Goal: Task Accomplishment & Management: Manage account settings

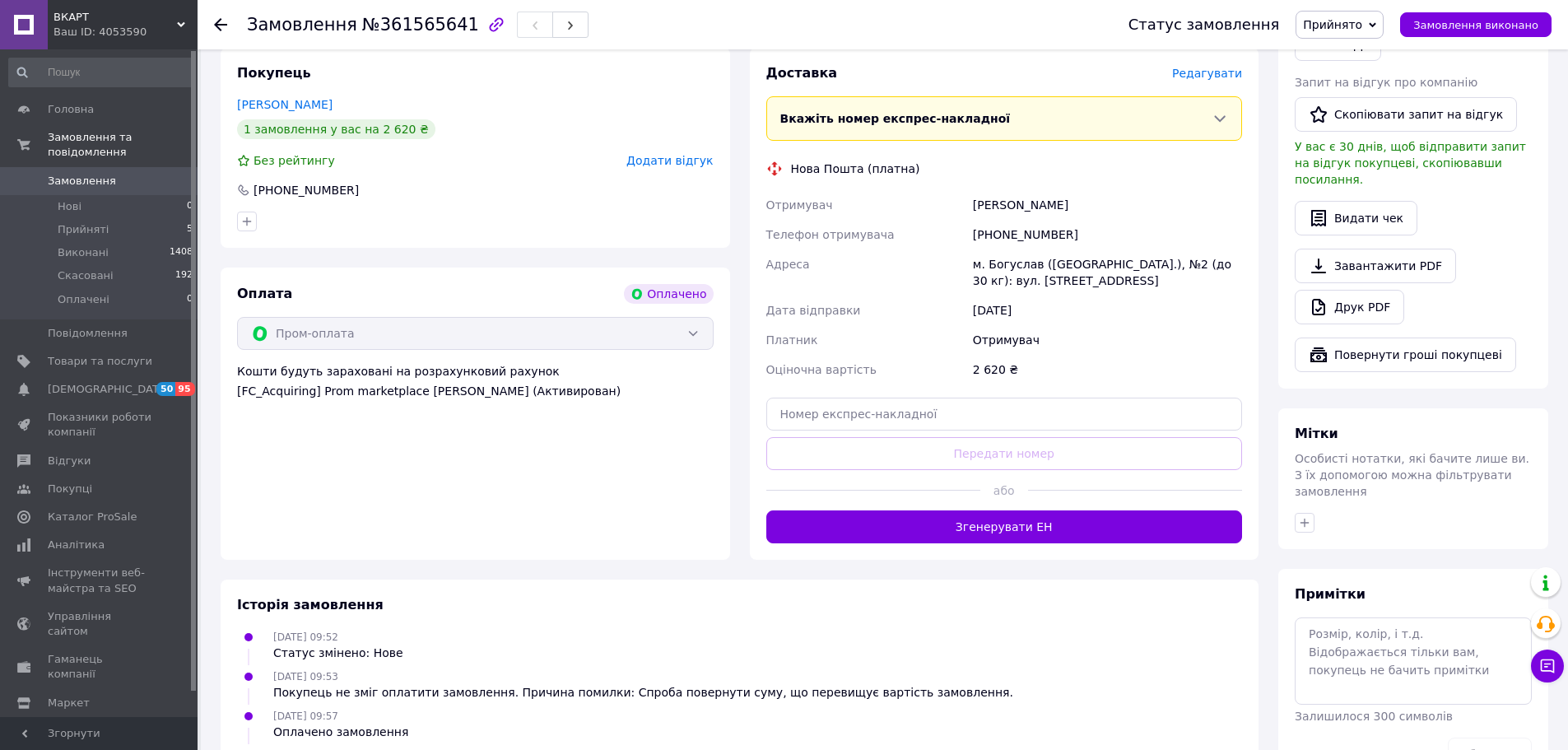
scroll to position [494, 0]
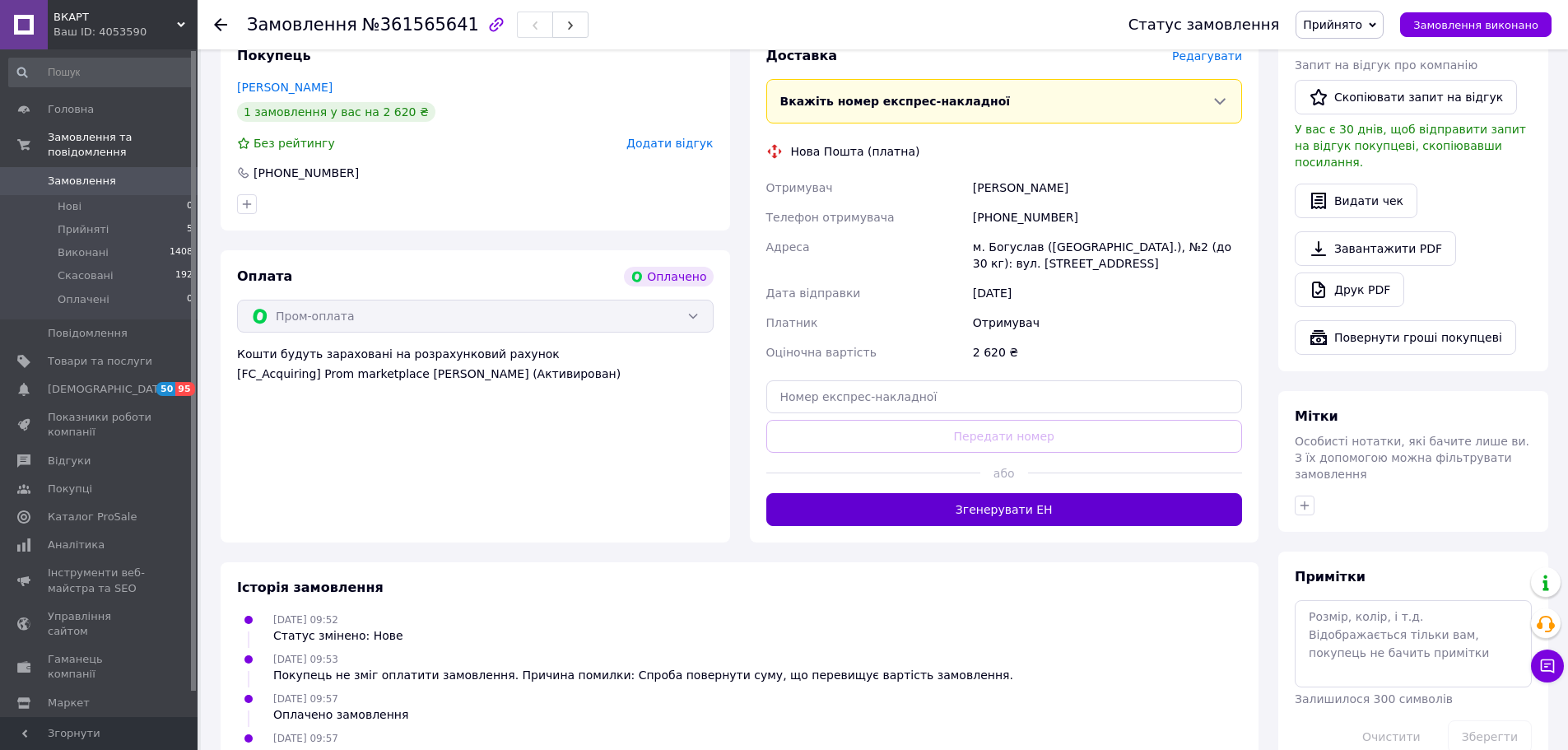
click at [1001, 512] on button "Згенерувати ЕН" at bounding box center [1005, 509] width 477 height 33
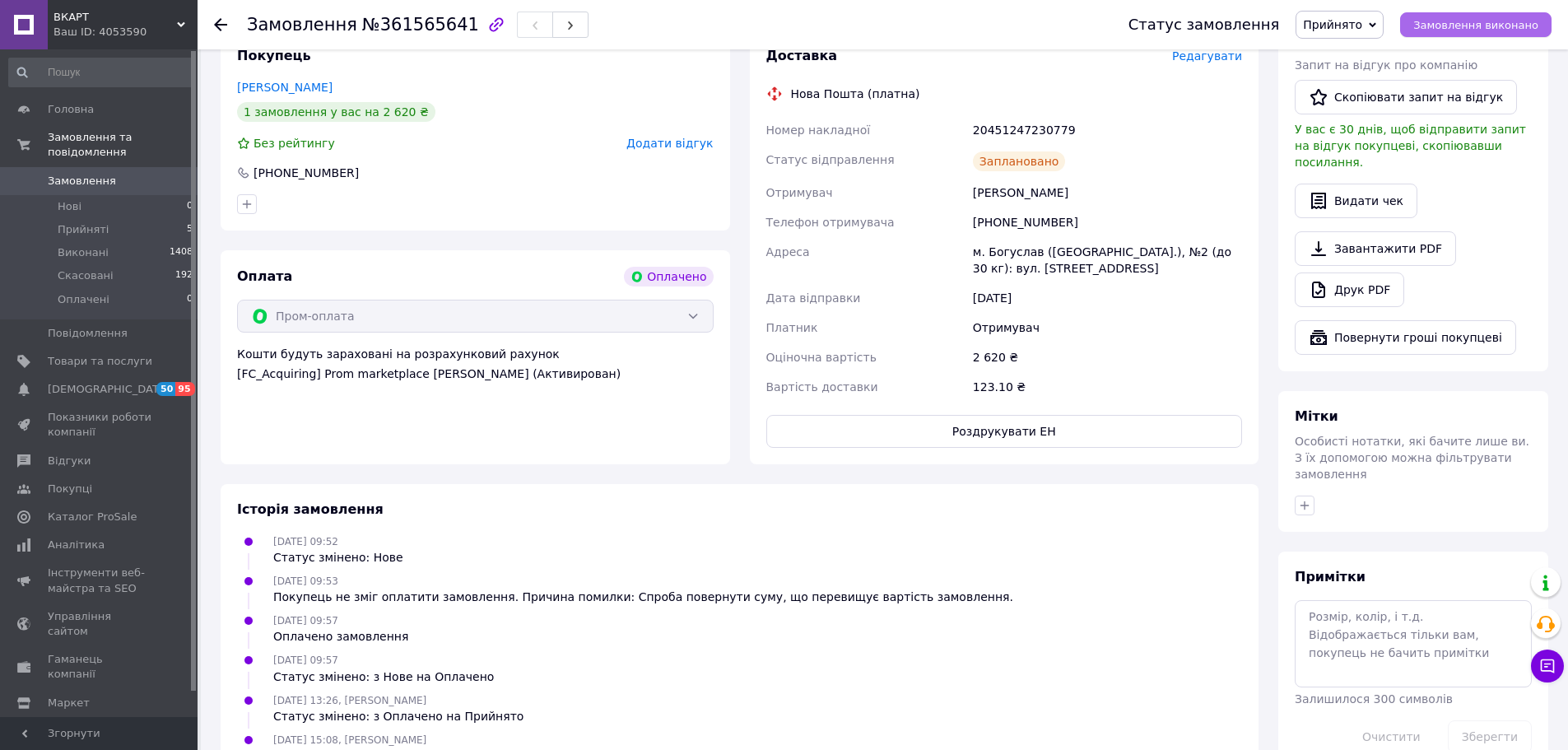
click at [1482, 24] on span "Замовлення виконано" at bounding box center [1476, 24] width 125 height 13
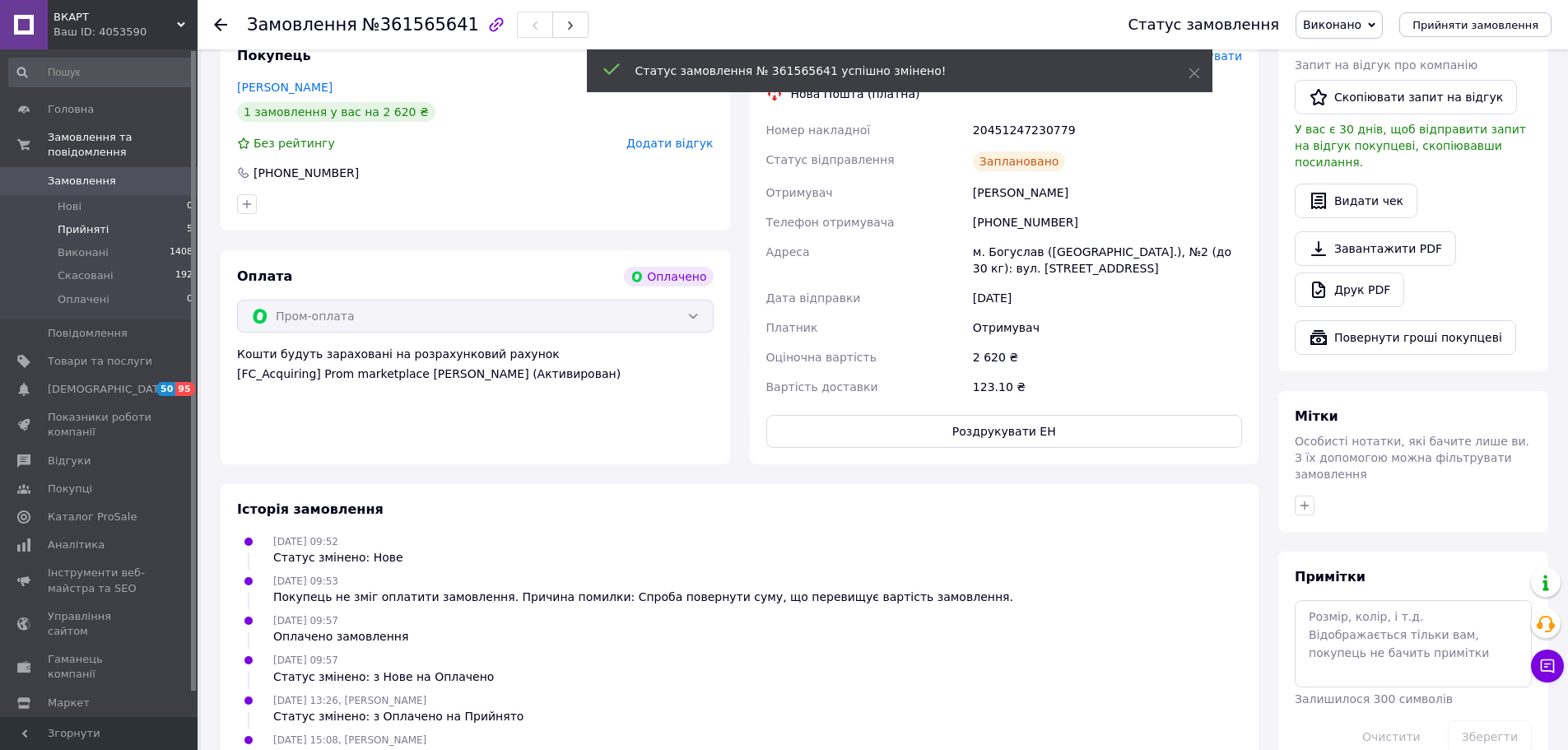
click at [91, 222] on span "Прийняті" at bounding box center [83, 229] width 51 height 15
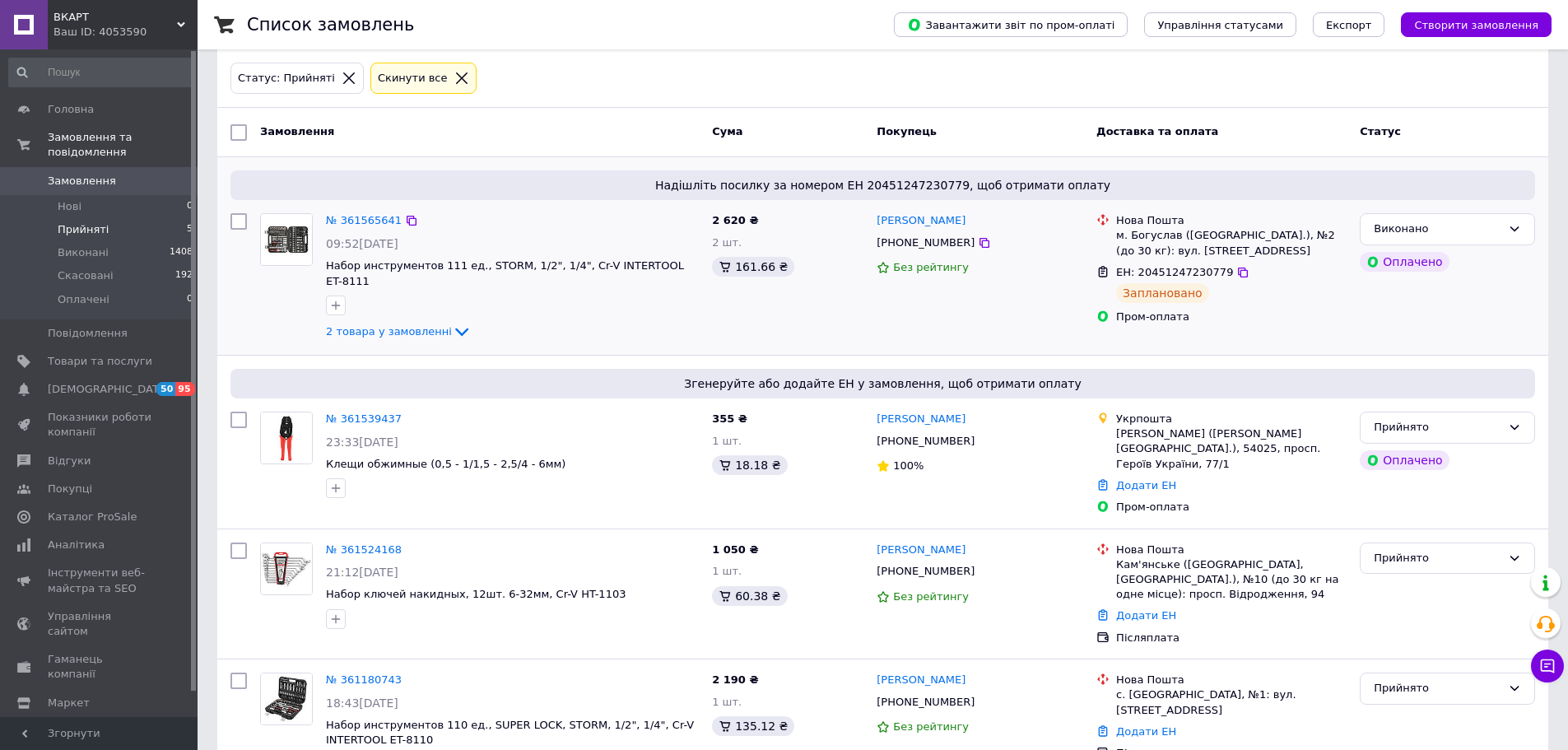
scroll to position [164, 0]
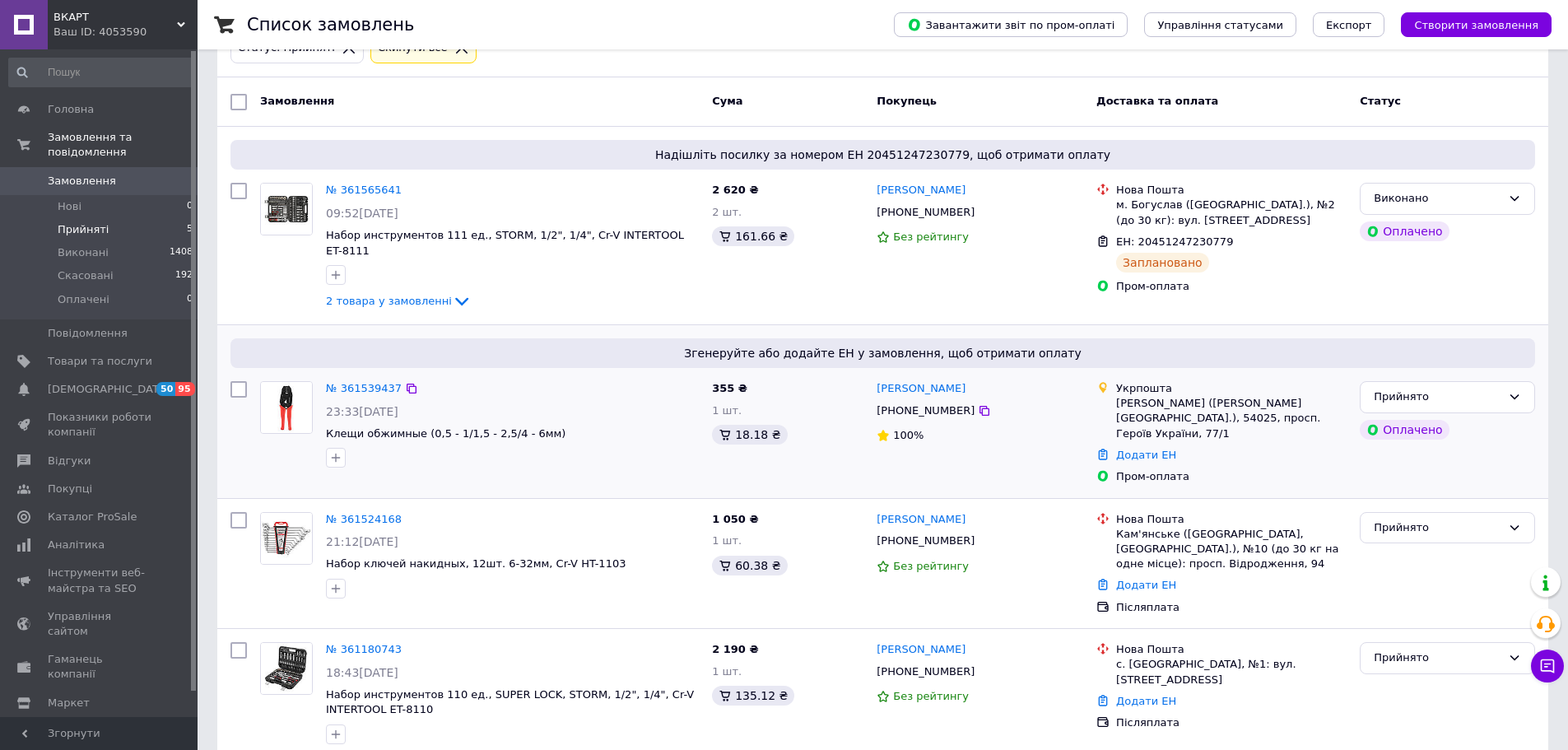
click at [284, 397] on img at bounding box center [286, 408] width 51 height 51
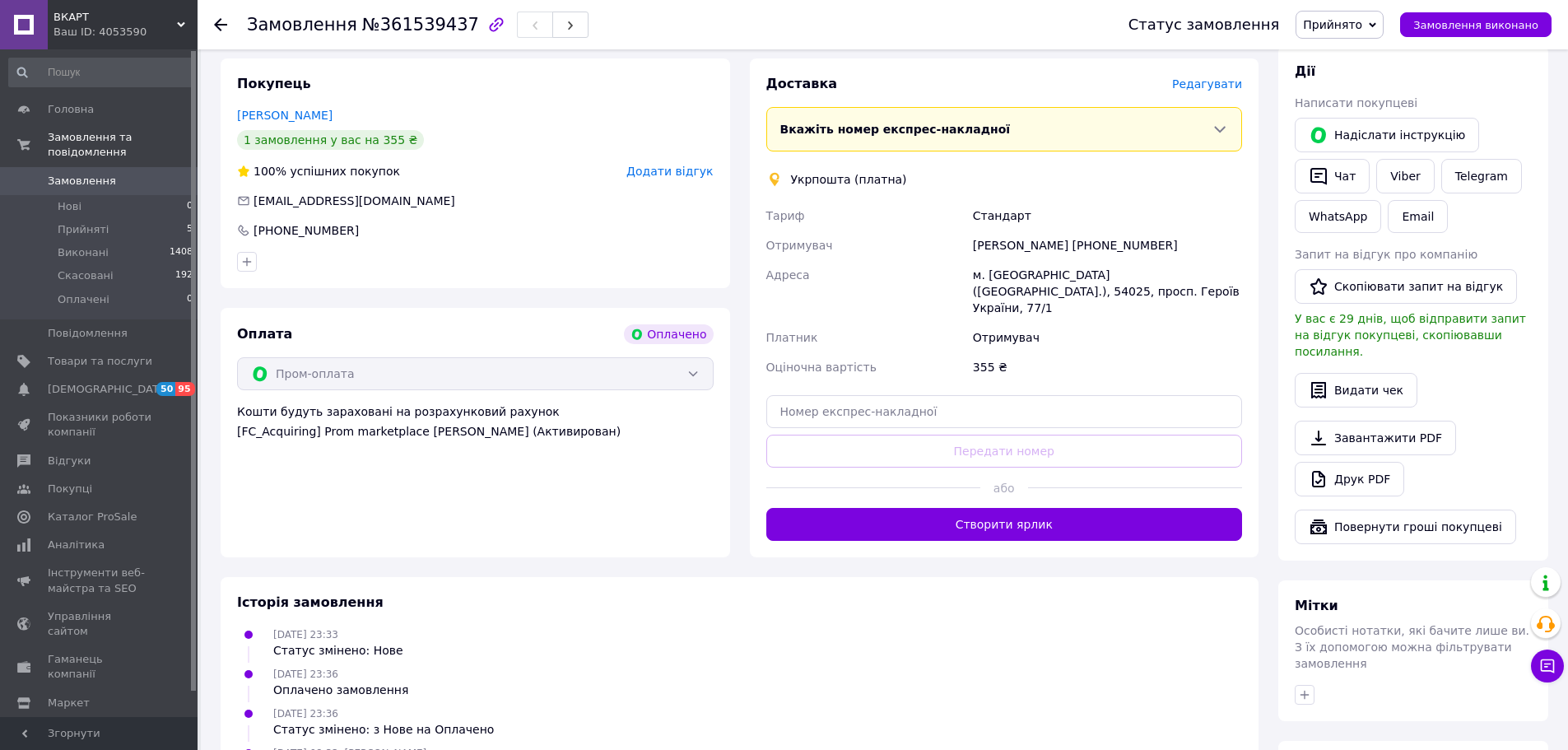
scroll to position [330, 0]
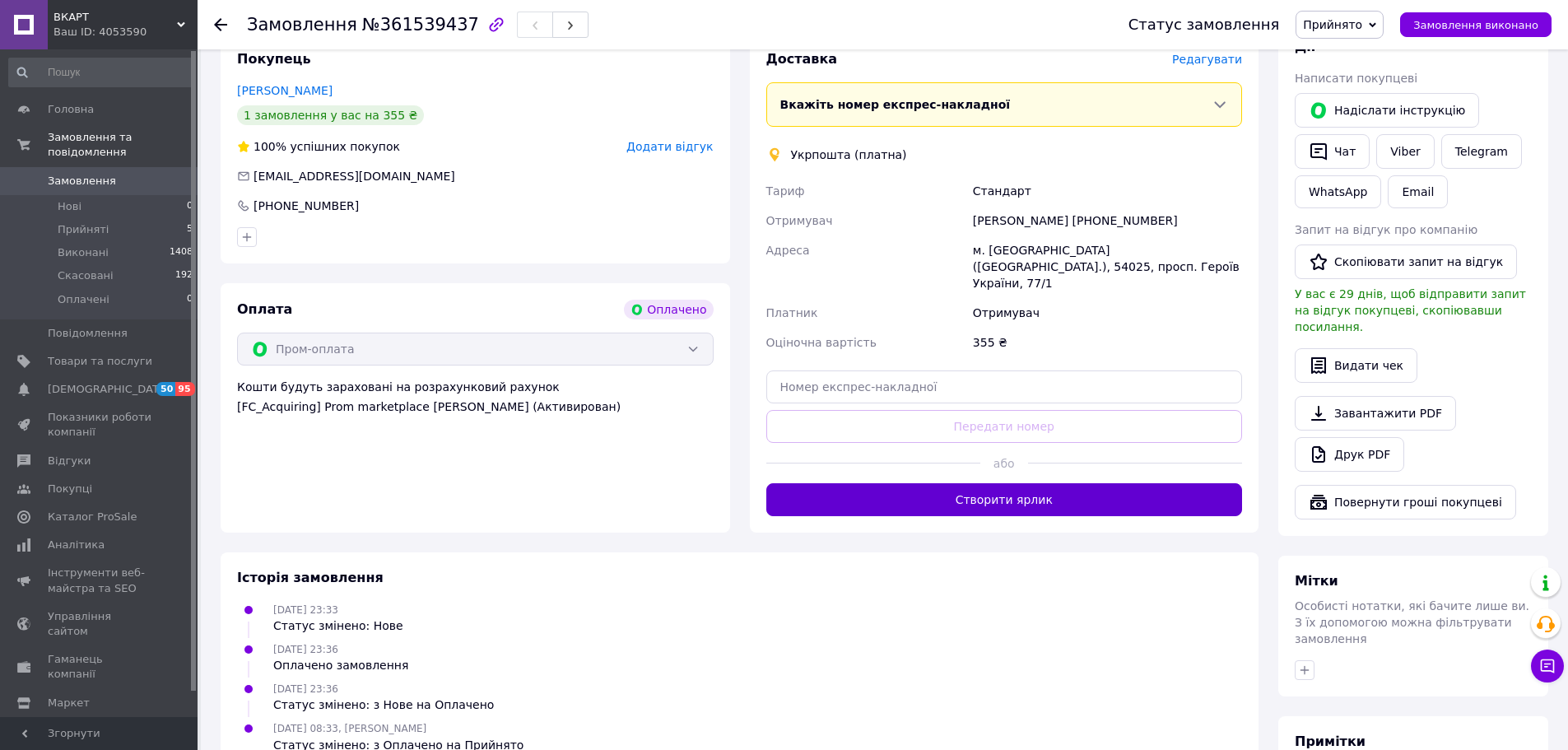
click at [1029, 486] on button "Створити ярлик" at bounding box center [1005, 500] width 477 height 33
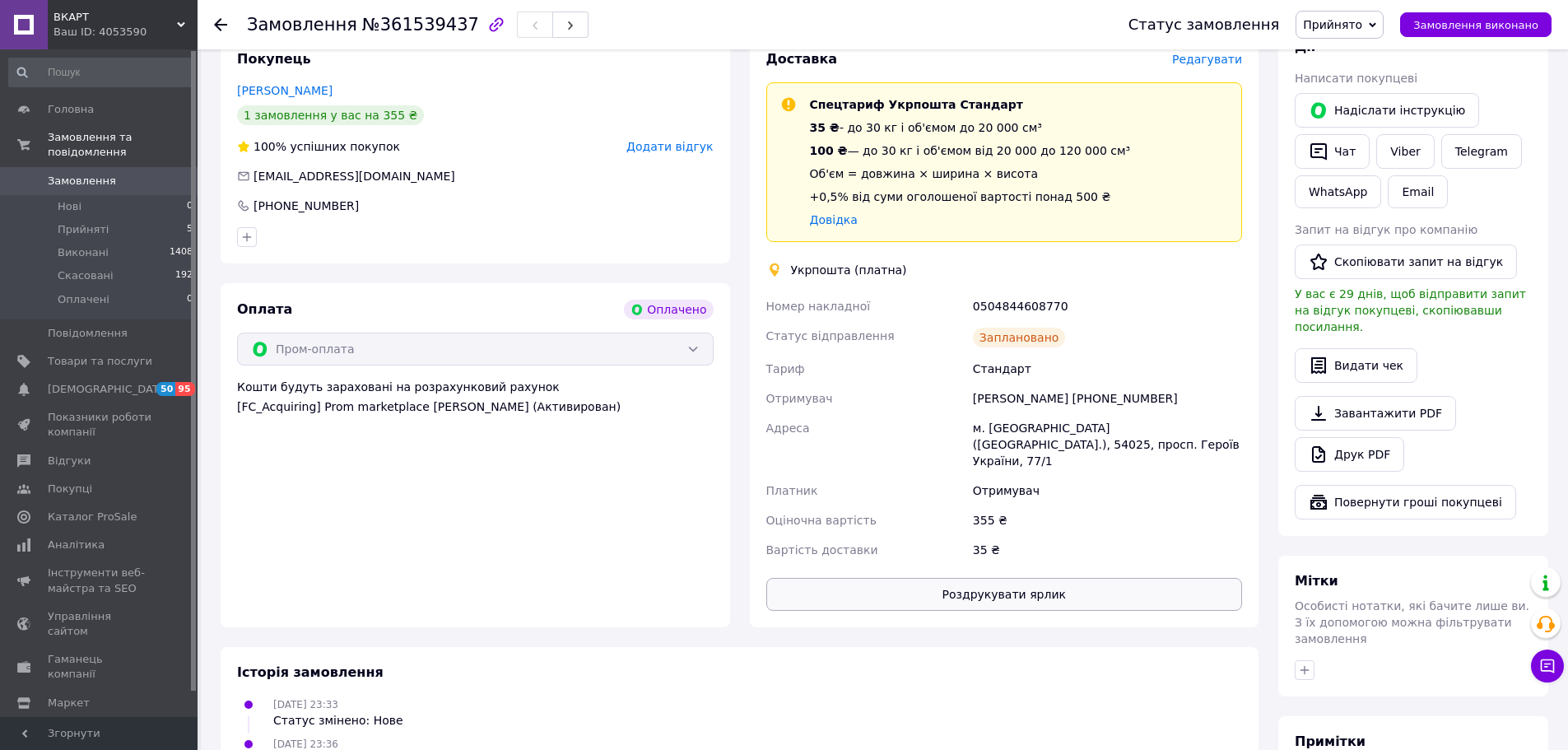
click at [1020, 578] on button "Роздрукувати ярлик" at bounding box center [1005, 595] width 477 height 33
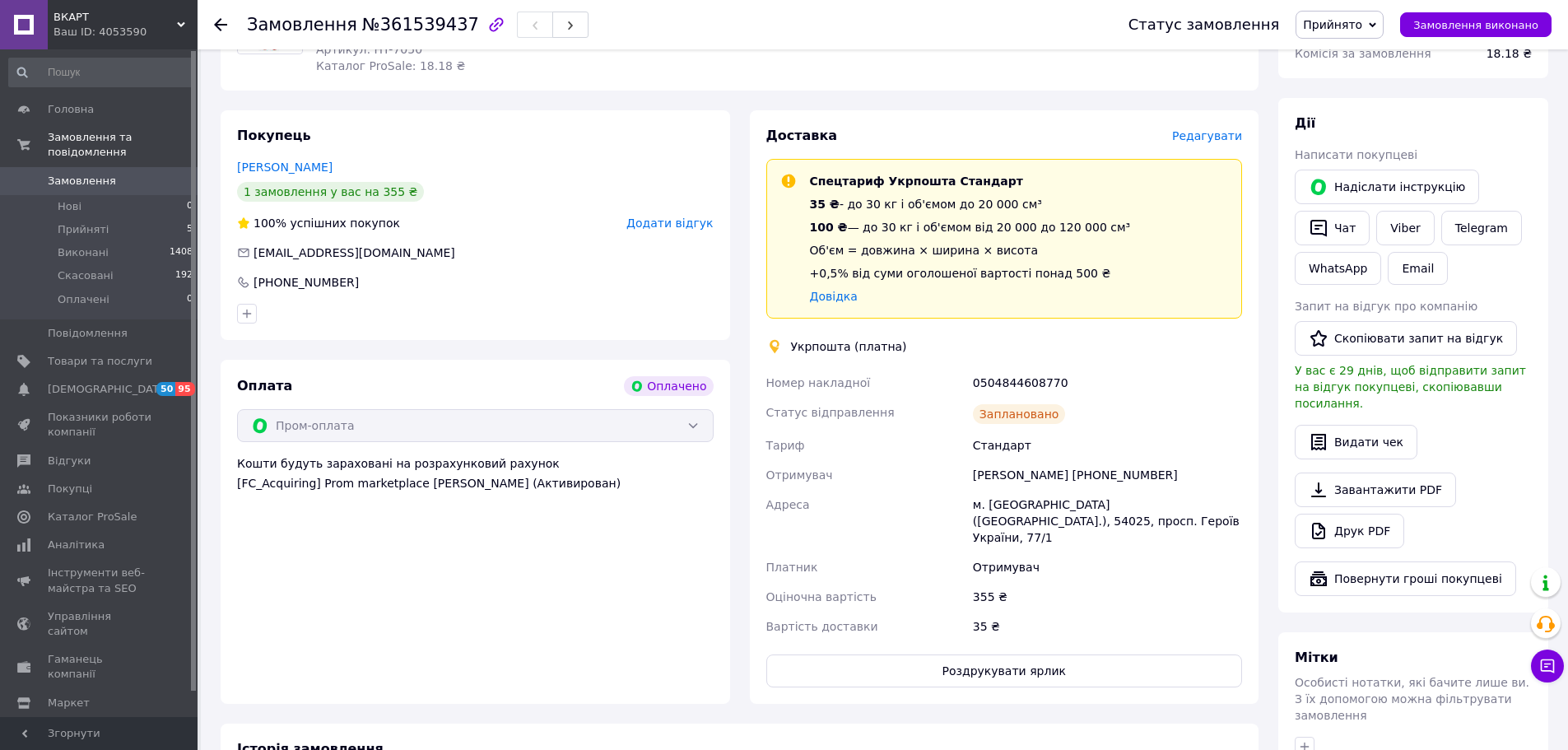
scroll to position [0, 0]
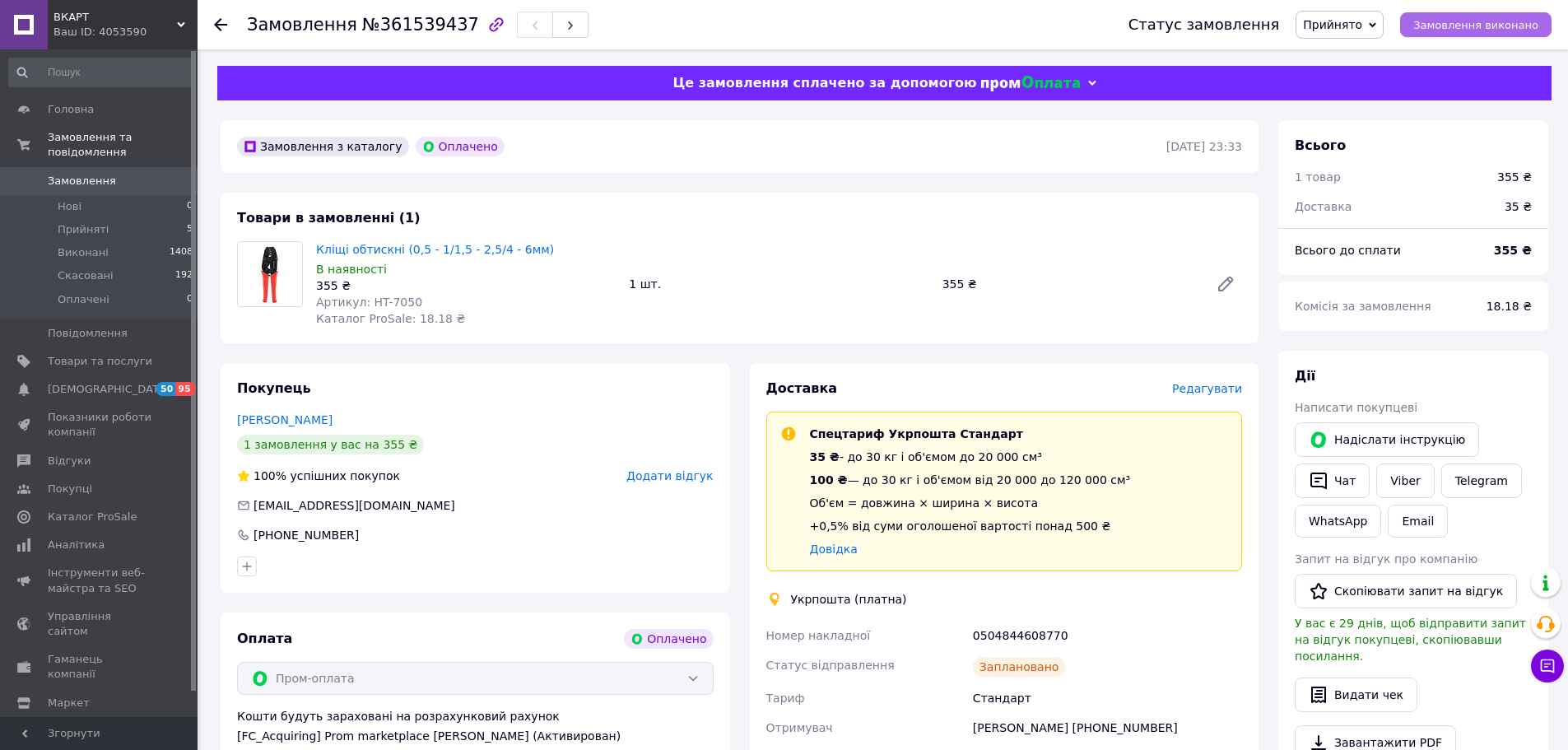
click at [1484, 25] on span "Замовлення виконано" at bounding box center [1476, 24] width 125 height 13
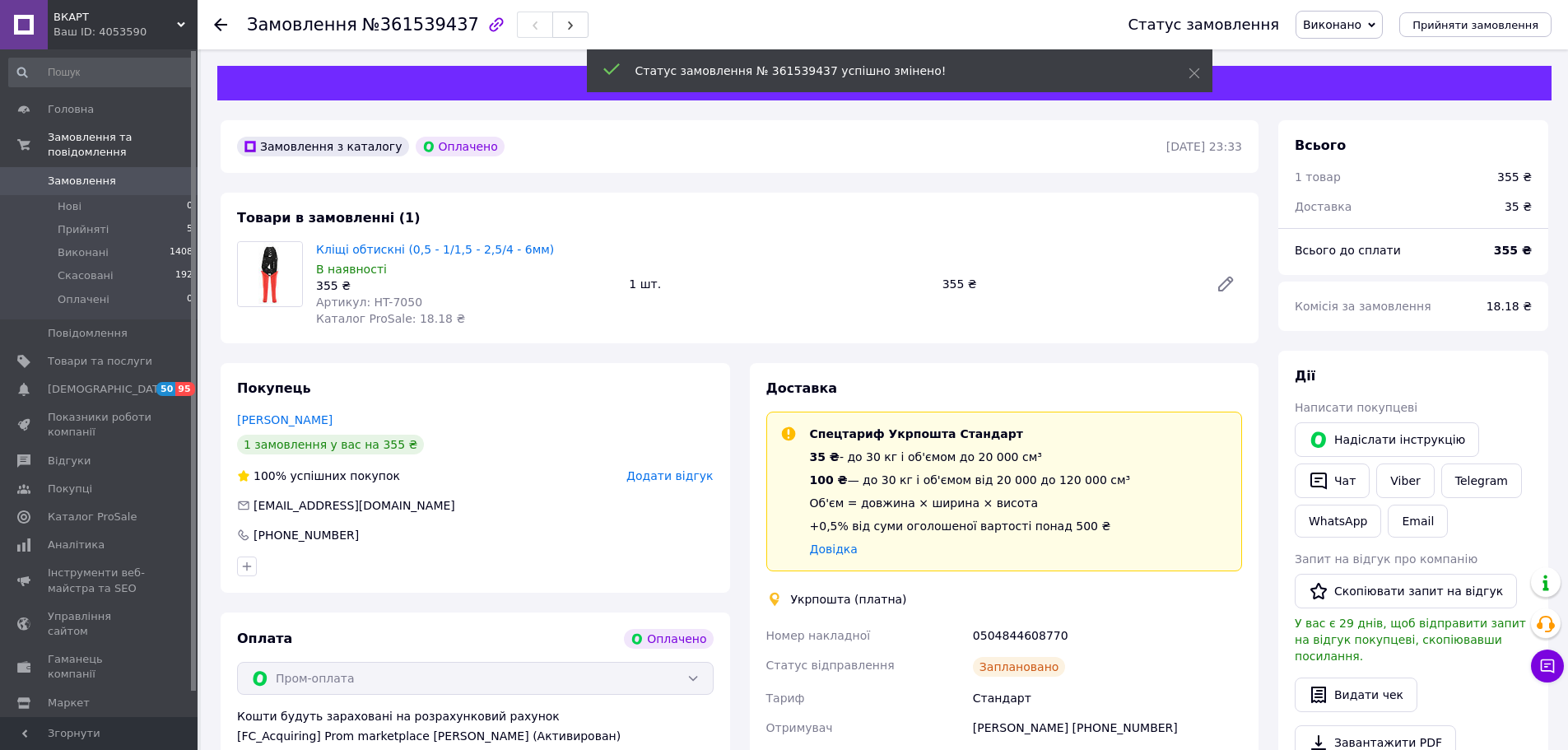
click at [95, 222] on span "Прийняті" at bounding box center [83, 229] width 51 height 15
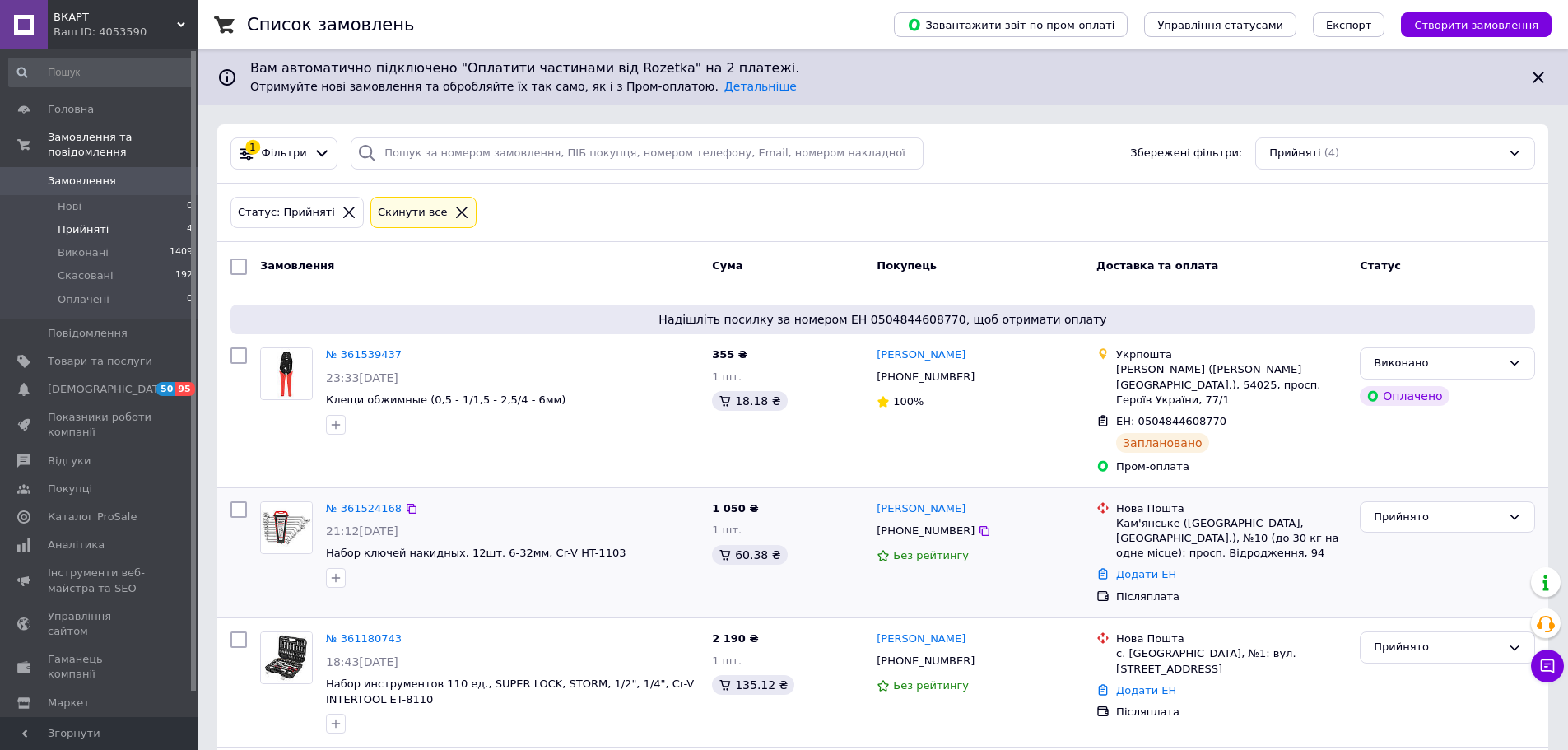
click at [284, 513] on img at bounding box center [286, 528] width 51 height 51
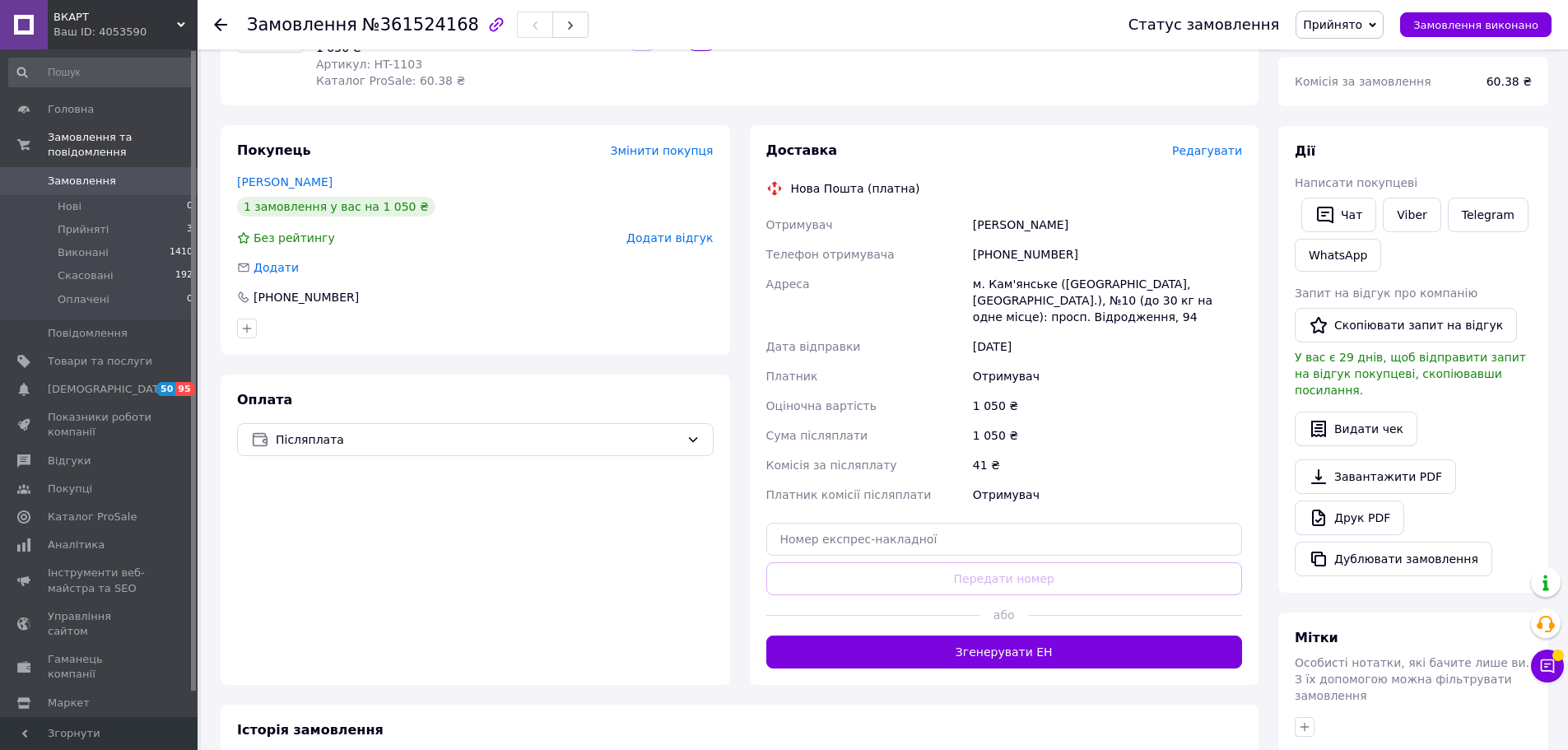
scroll to position [247, 0]
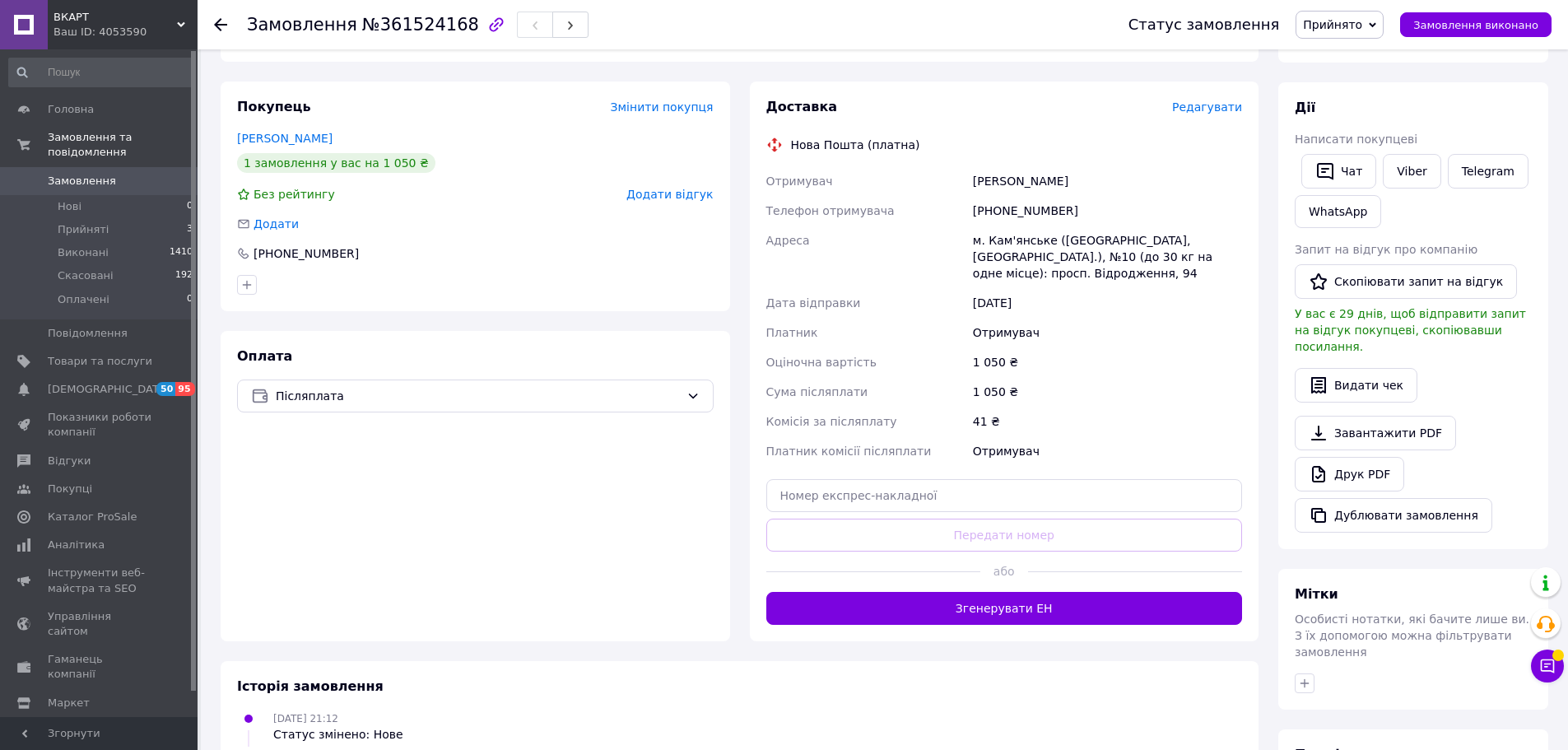
click at [1012, 595] on button "Згенерувати ЕН" at bounding box center [1005, 609] width 477 height 33
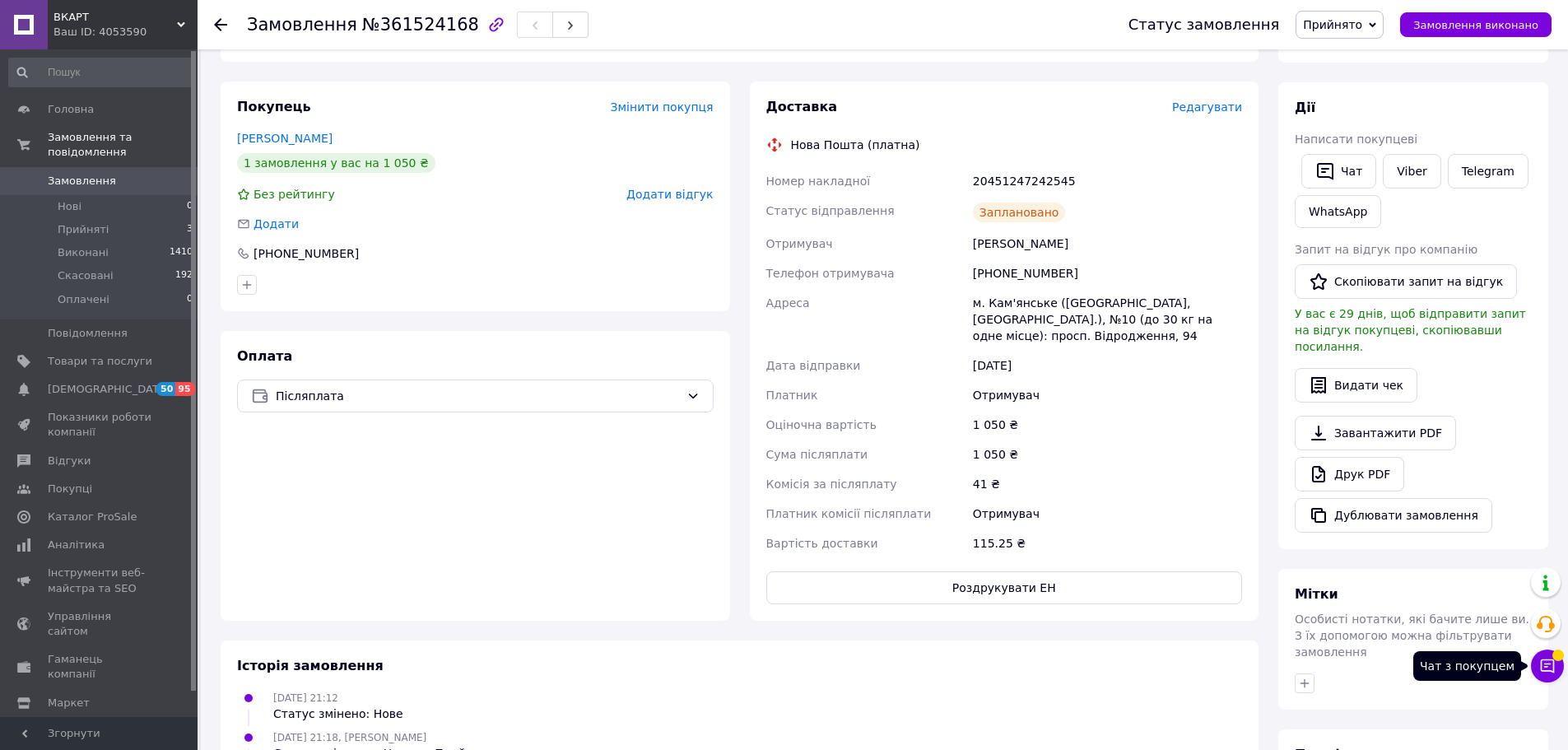
click at [1554, 667] on icon at bounding box center [1547, 666] width 17 height 17
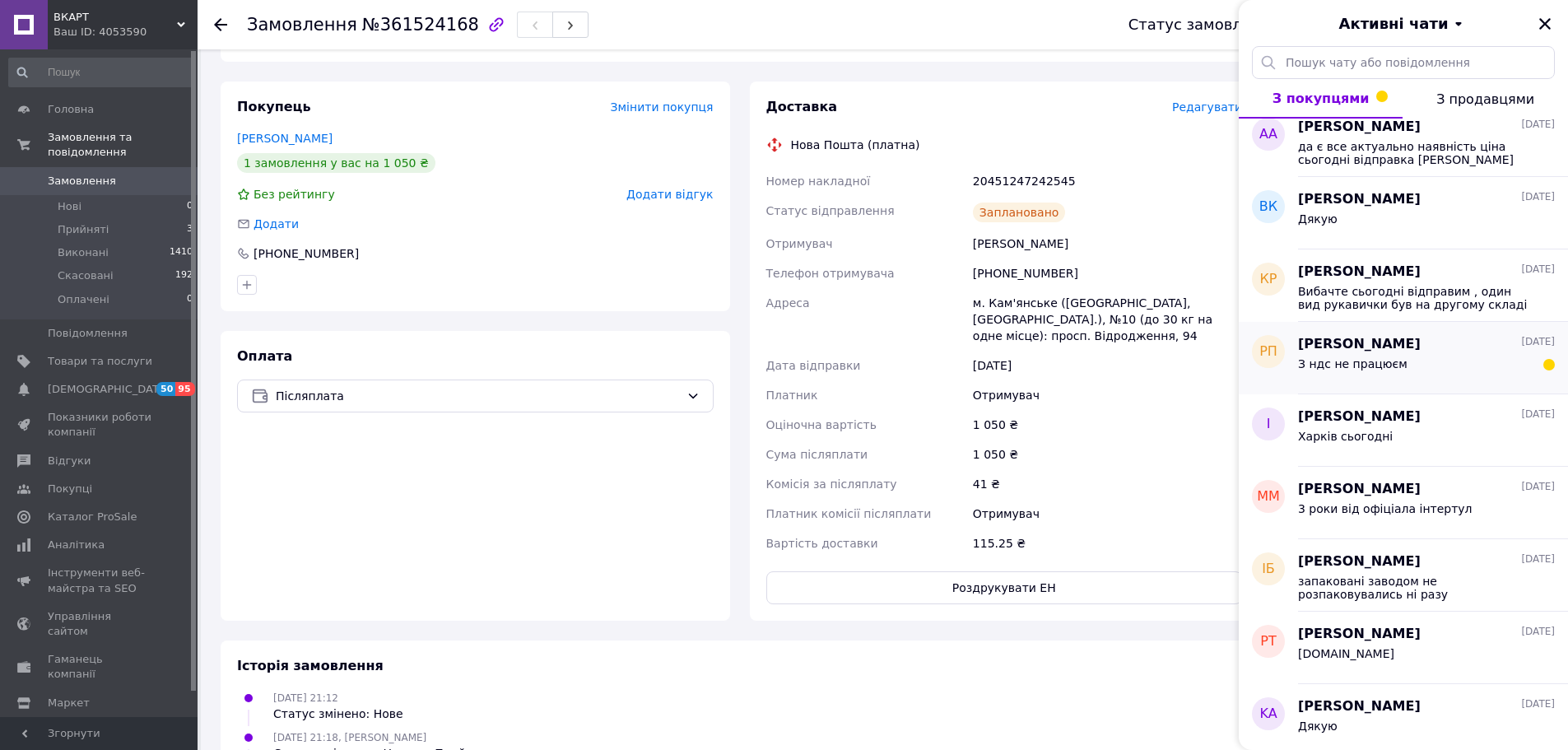
scroll to position [0, 0]
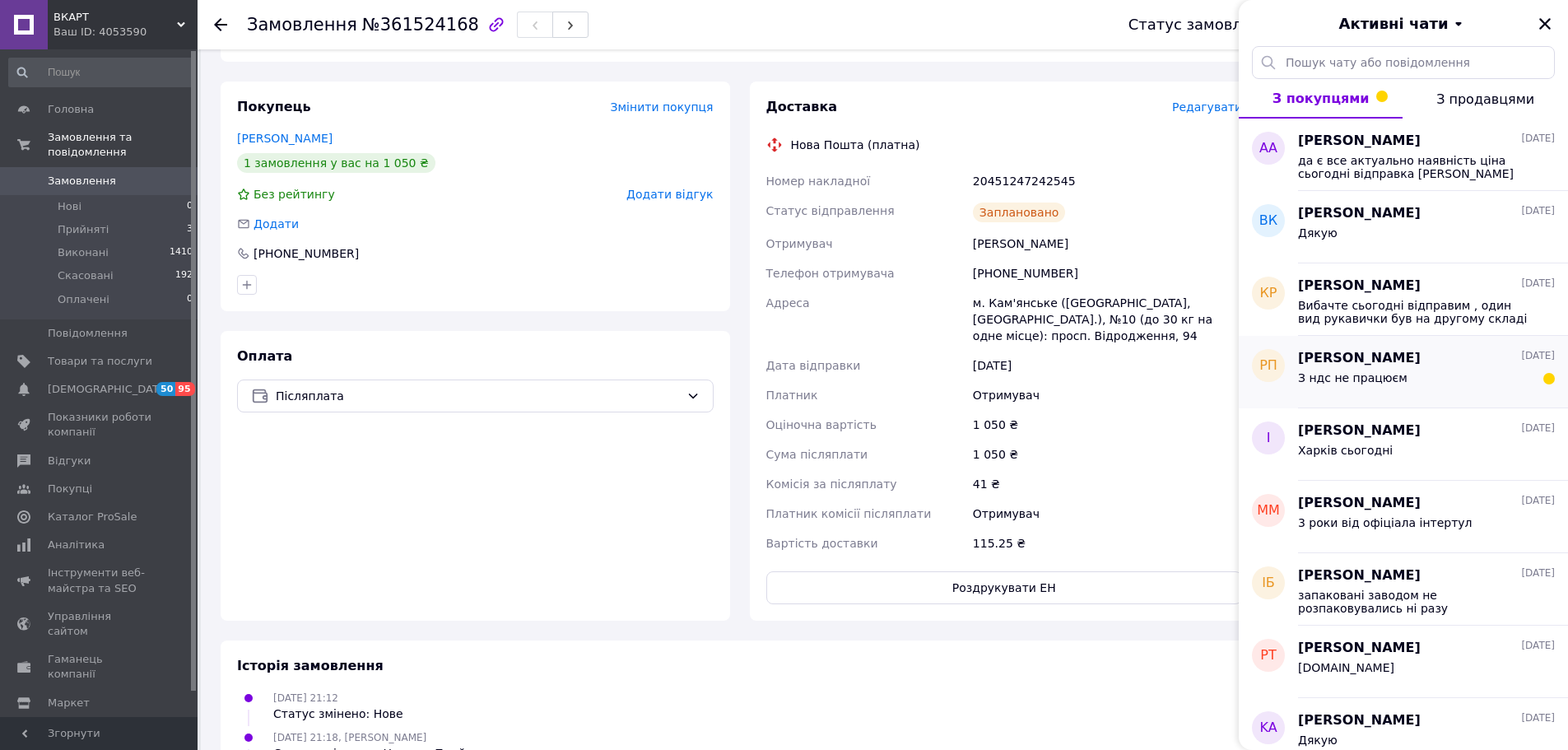
click at [1393, 376] on span "З ндс не працюєм" at bounding box center [1353, 377] width 109 height 13
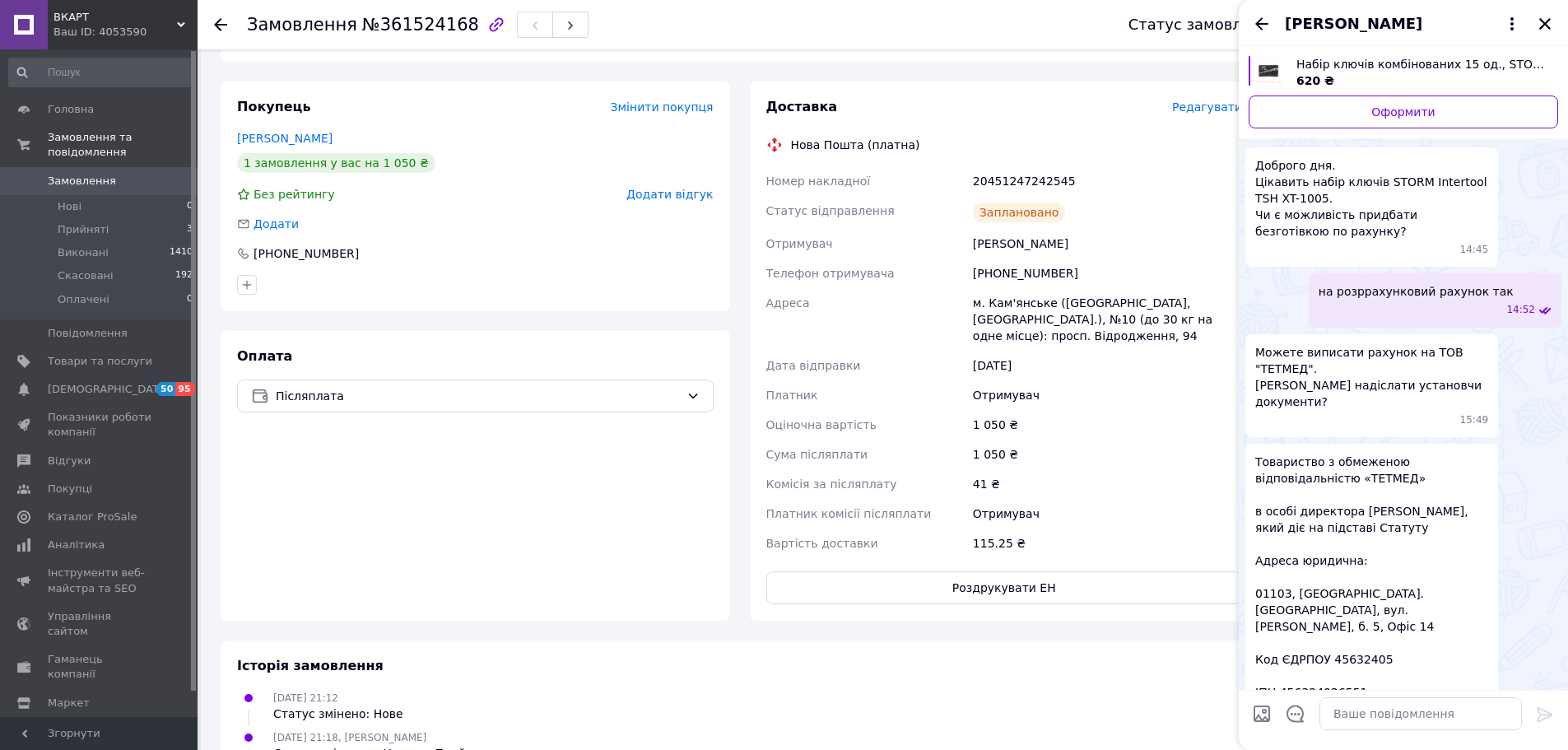
scroll to position [504, 0]
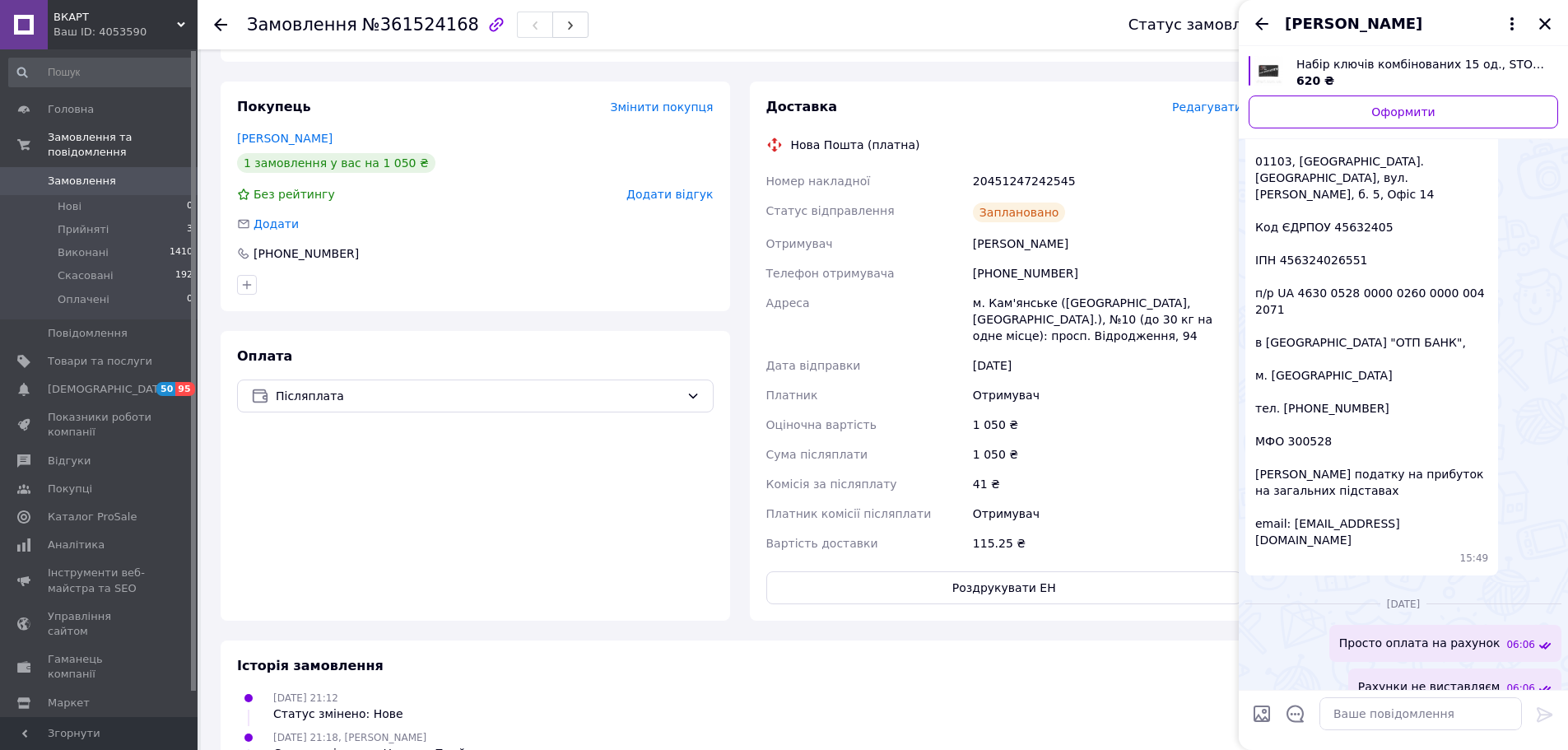
click at [1548, 21] on icon "Закрити" at bounding box center [1546, 24] width 12 height 12
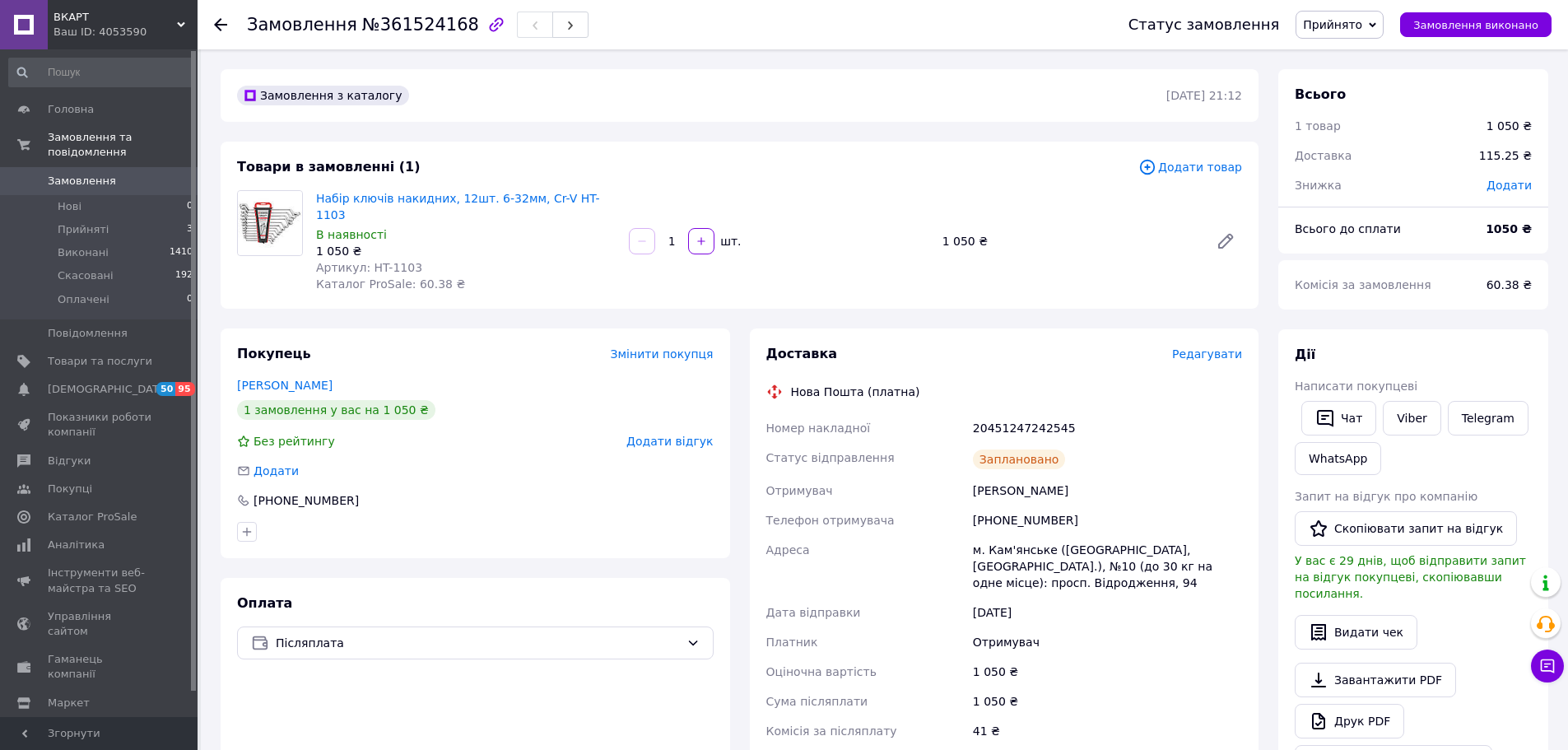
scroll to position [431, 0]
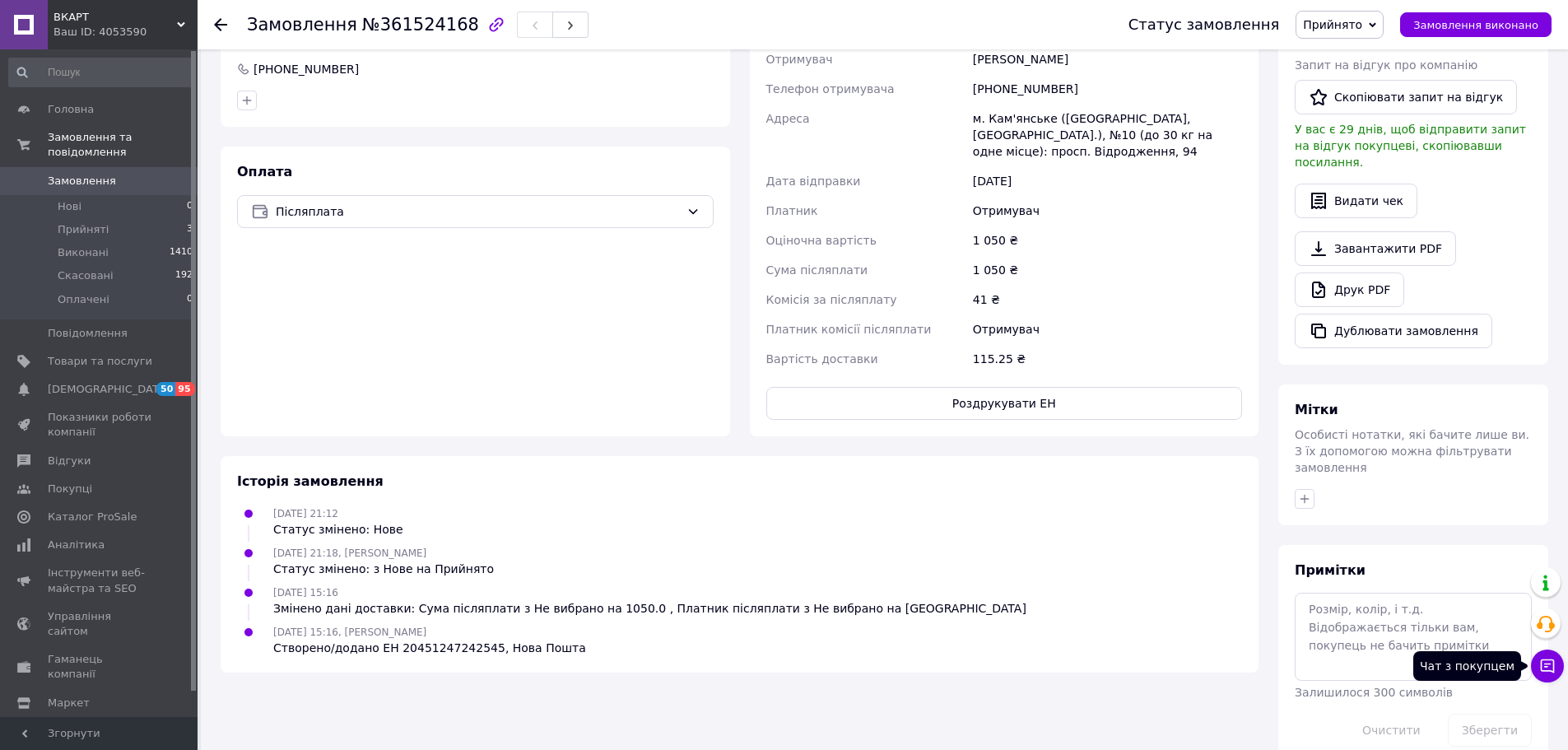
click at [1544, 666] on icon at bounding box center [1547, 666] width 17 height 17
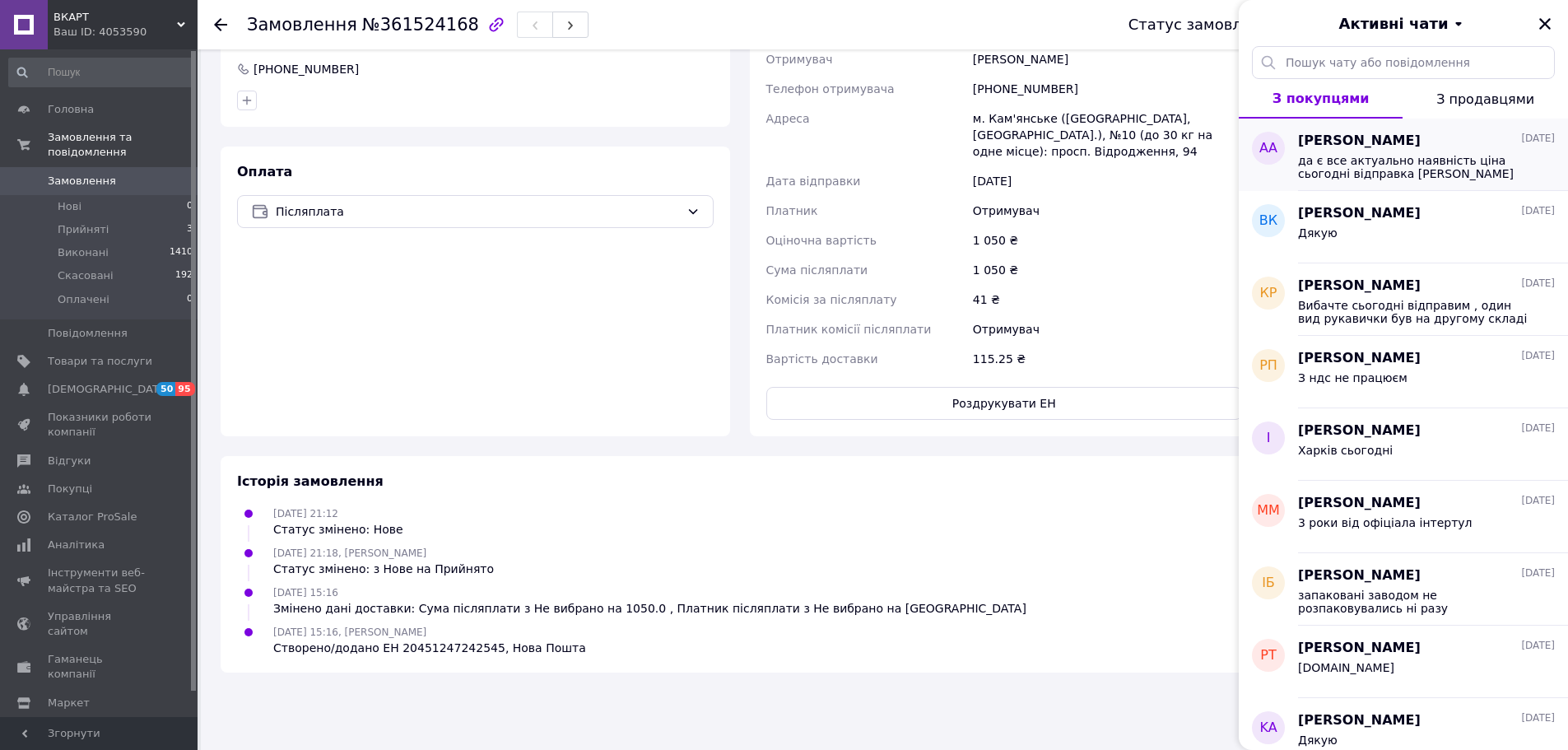
click at [1421, 140] on span "[PERSON_NAME]" at bounding box center [1359, 141] width 122 height 19
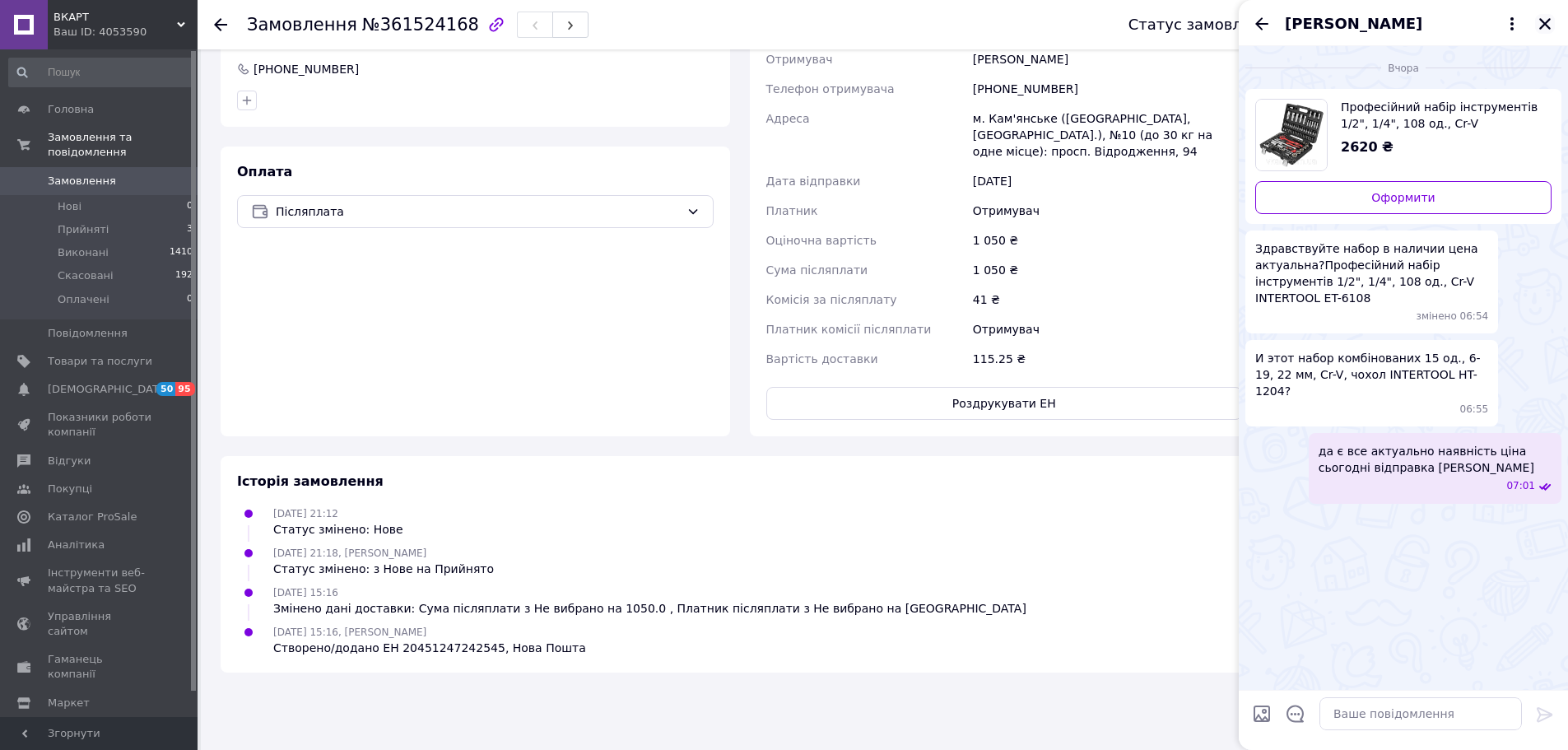
click at [1546, 21] on icon "Закрити" at bounding box center [1545, 23] width 15 height 15
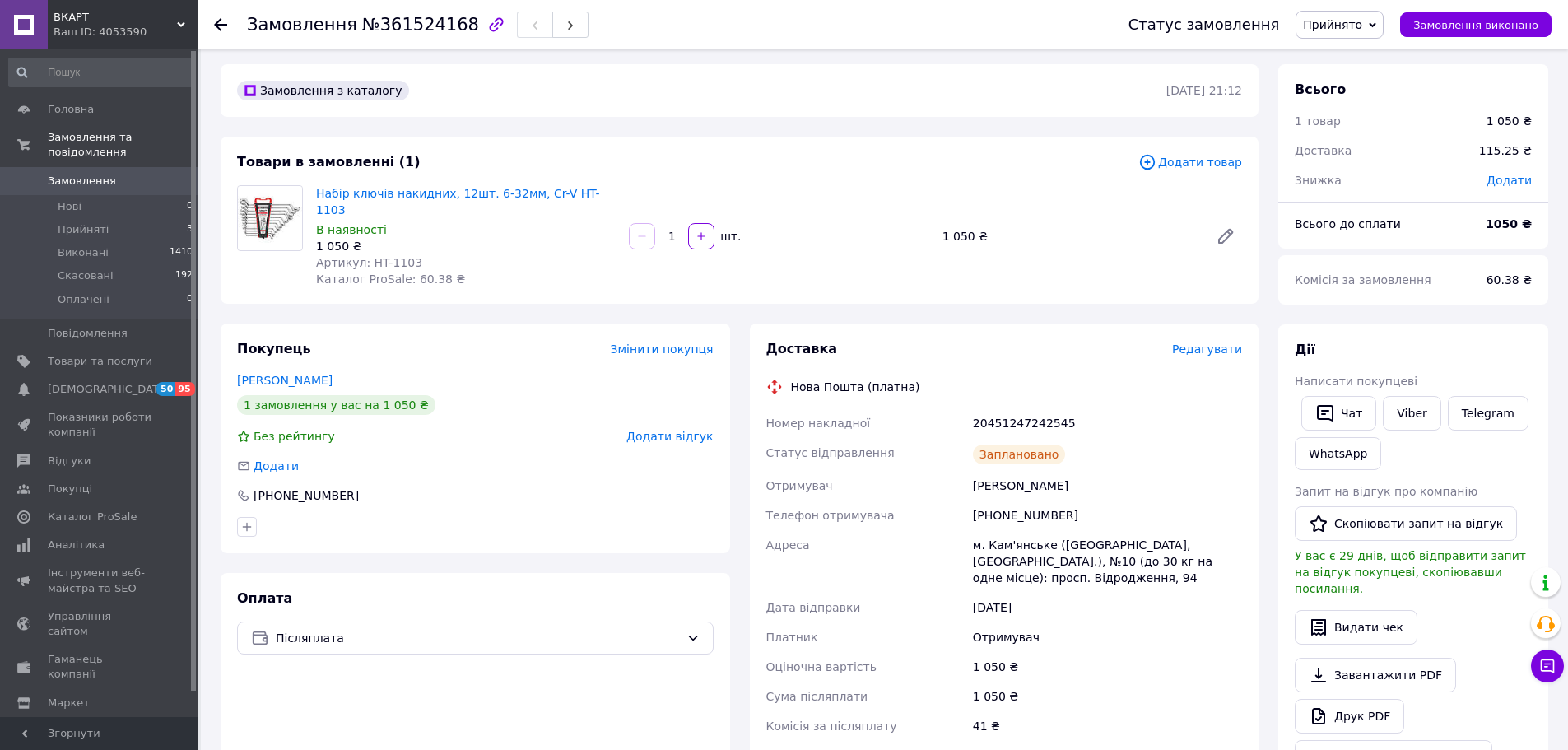
scroll to position [0, 0]
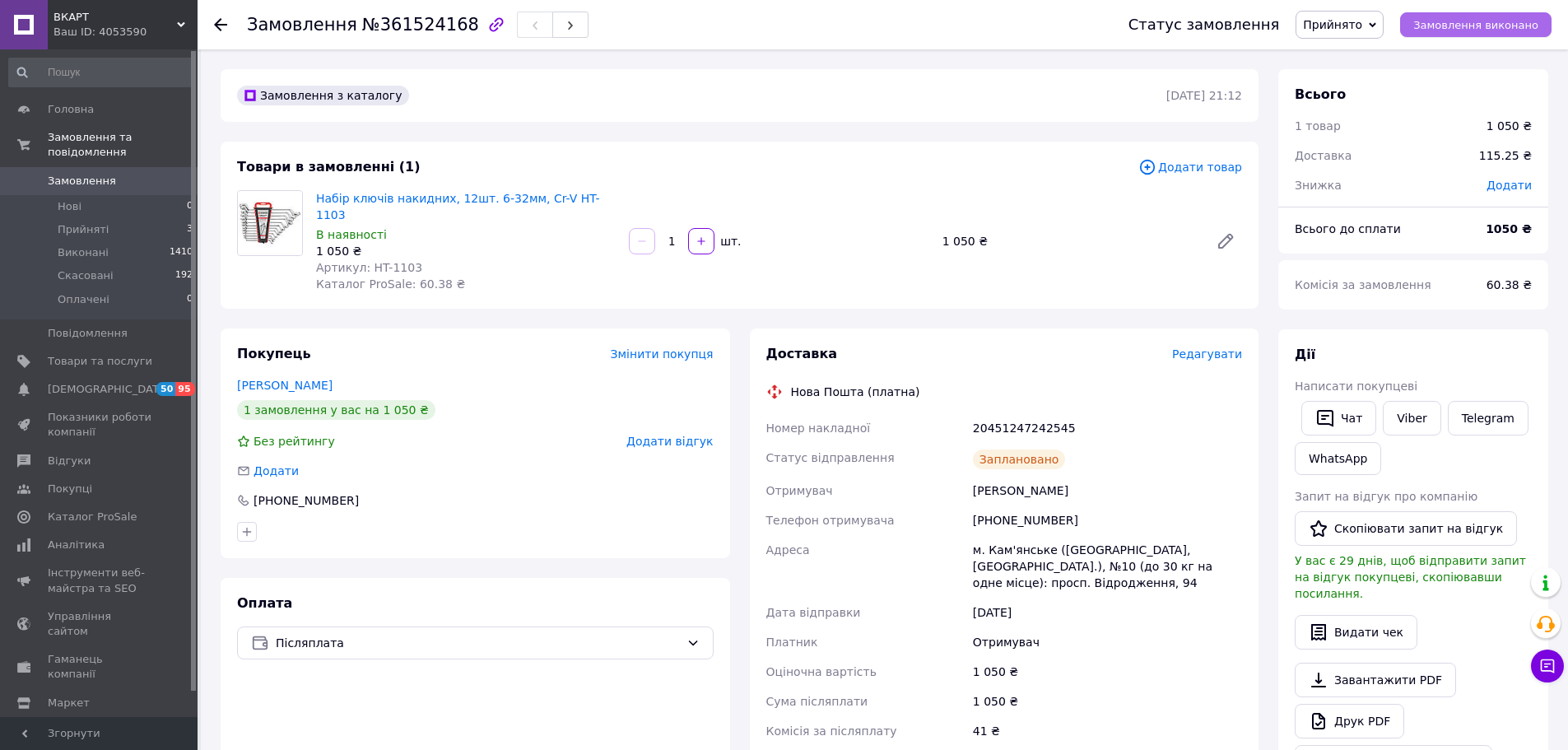
click at [1471, 16] on button "Замовлення виконано" at bounding box center [1476, 24] width 152 height 24
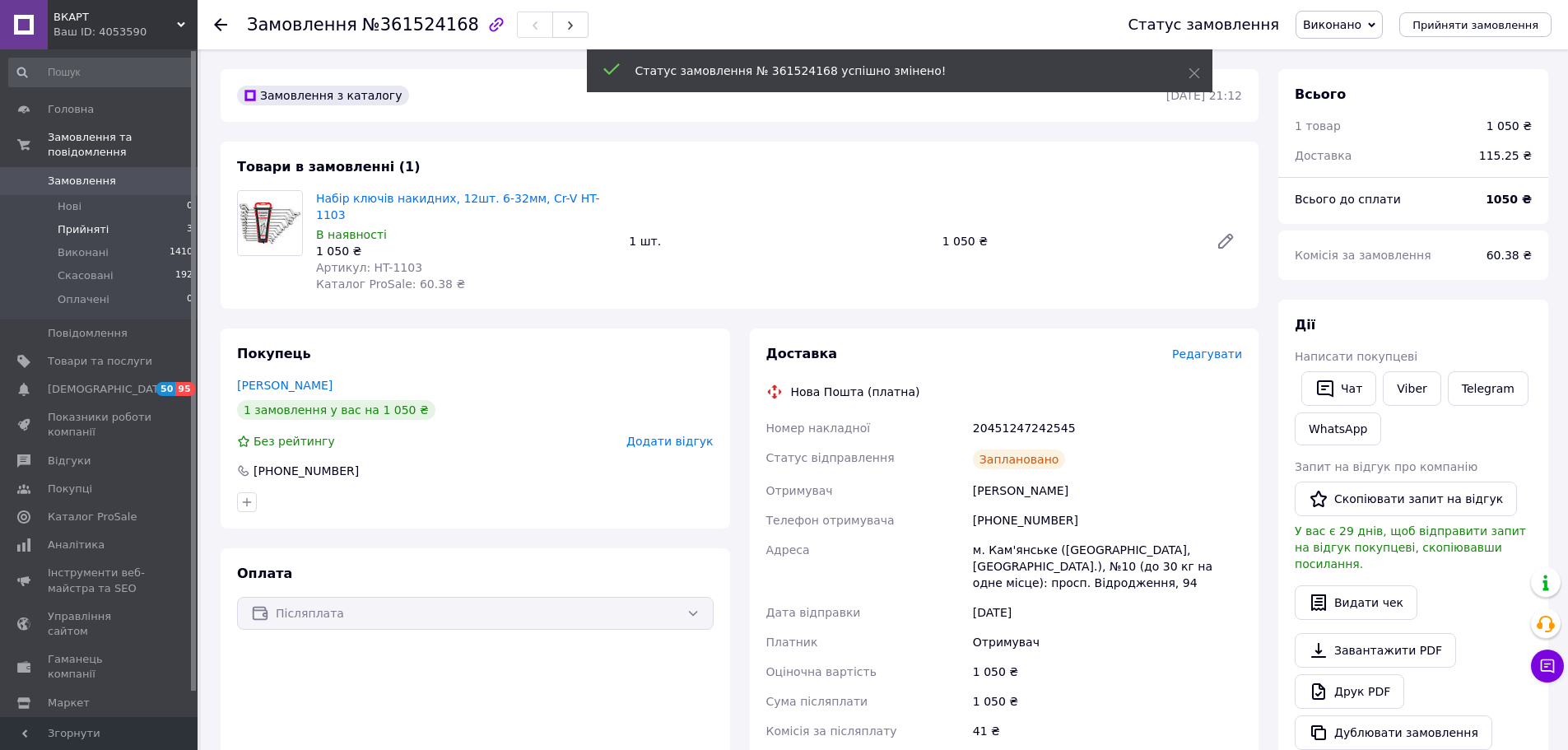
click at [107, 222] on li "Прийняті 3" at bounding box center [101, 230] width 202 height 23
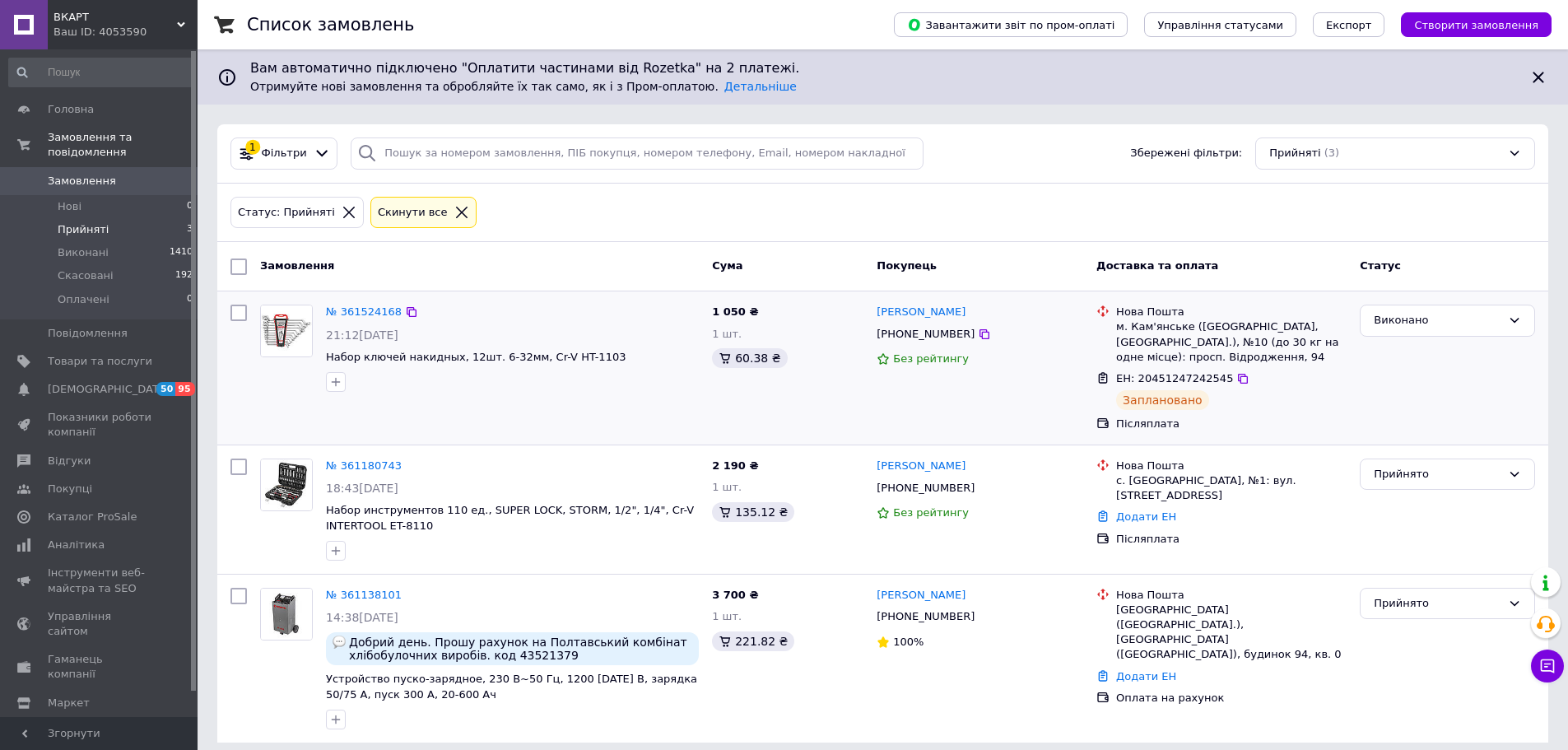
scroll to position [12, 0]
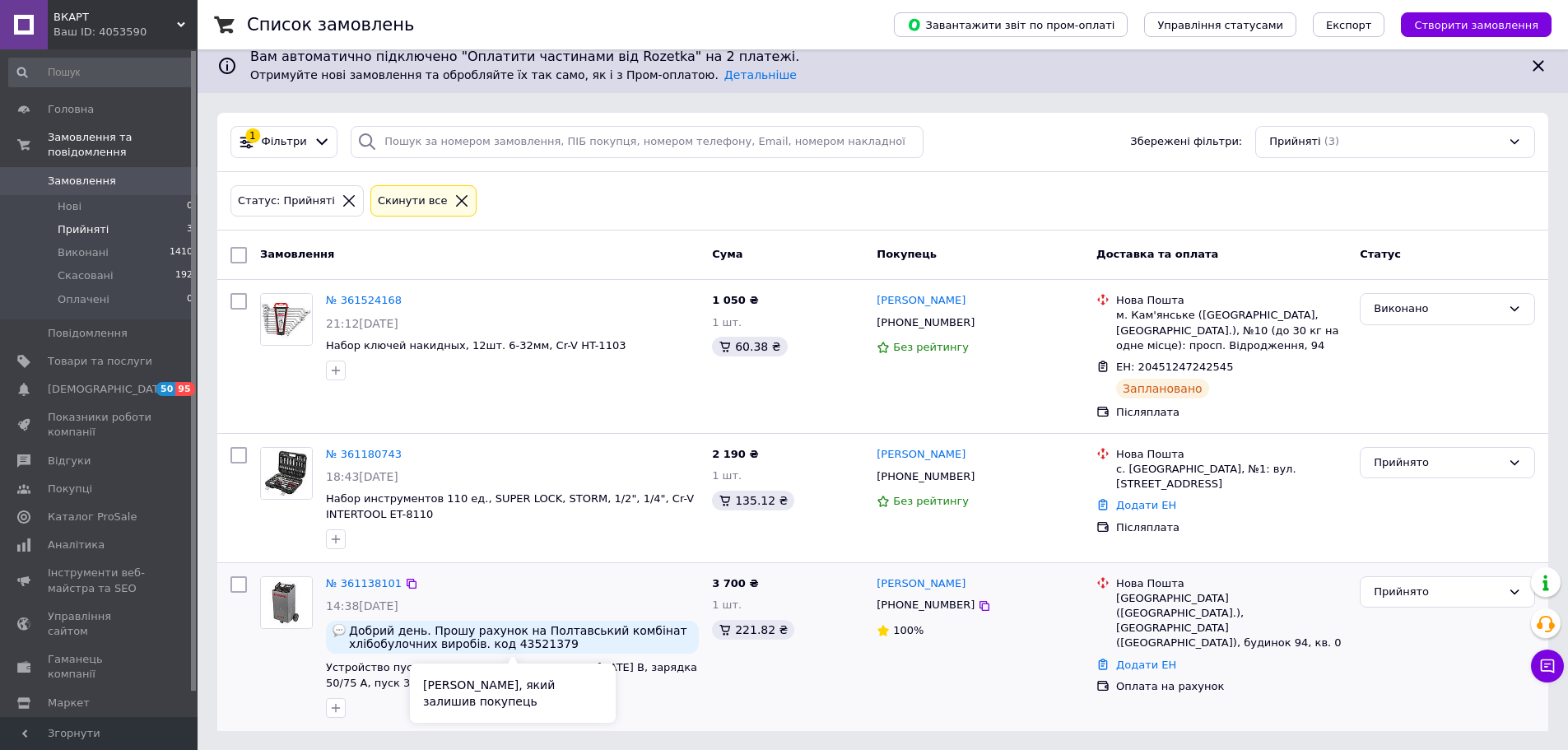
click at [550, 642] on span "Добрий день. Прошу рахунок на Полтавський комбінат хлібобулочних виробів. код 4…" at bounding box center [520, 637] width 343 height 26
drag, startPoint x: 523, startPoint y: 630, endPoint x: 629, endPoint y: 645, distance: 107.1
click at [629, 645] on span "Добрий день. Прошу рахунок на Полтавський комбінат хлібобулочних виробів. код 4…" at bounding box center [520, 637] width 343 height 26
copy span "Полтавський комбінат хлібобулочних виробів. код 43521379"
click at [816, 695] on div "3 700 ₴ 1 шт. 221.82 ₴" at bounding box center [788, 647] width 164 height 154
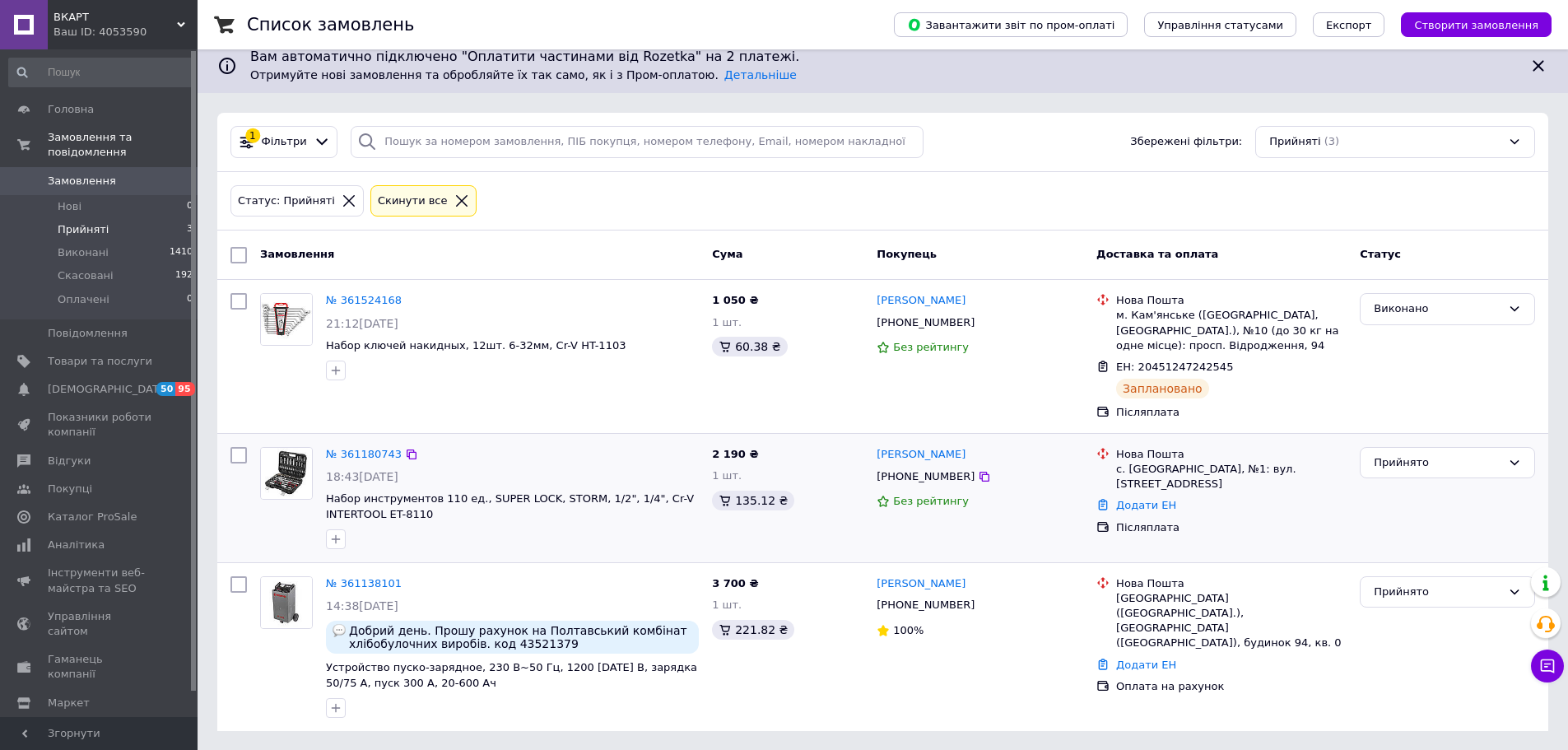
click at [287, 485] on img at bounding box center [286, 473] width 51 height 51
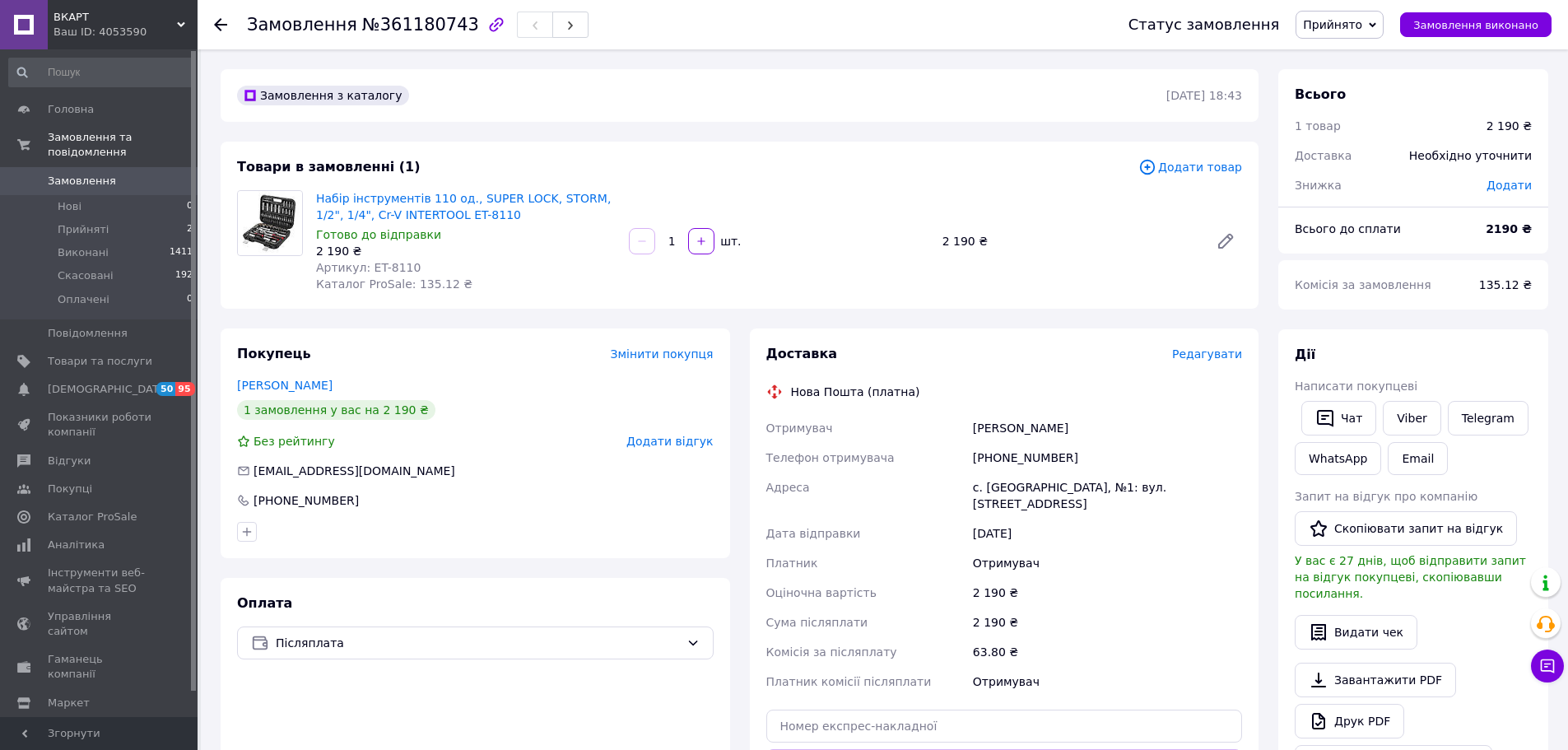
click at [1224, 358] on span "Редагувати" at bounding box center [1207, 353] width 70 height 13
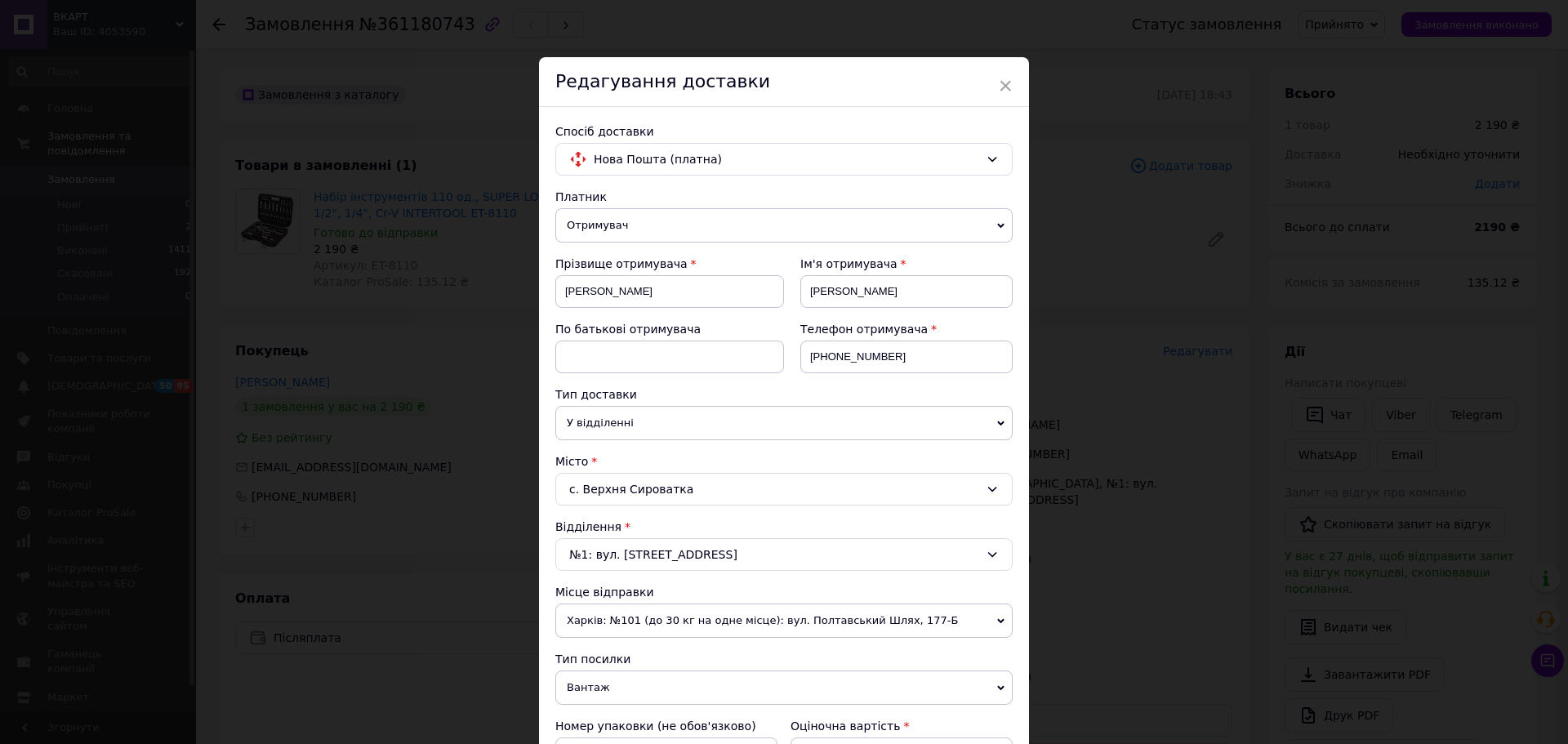
click at [989, 489] on icon at bounding box center [992, 489] width 13 height 13
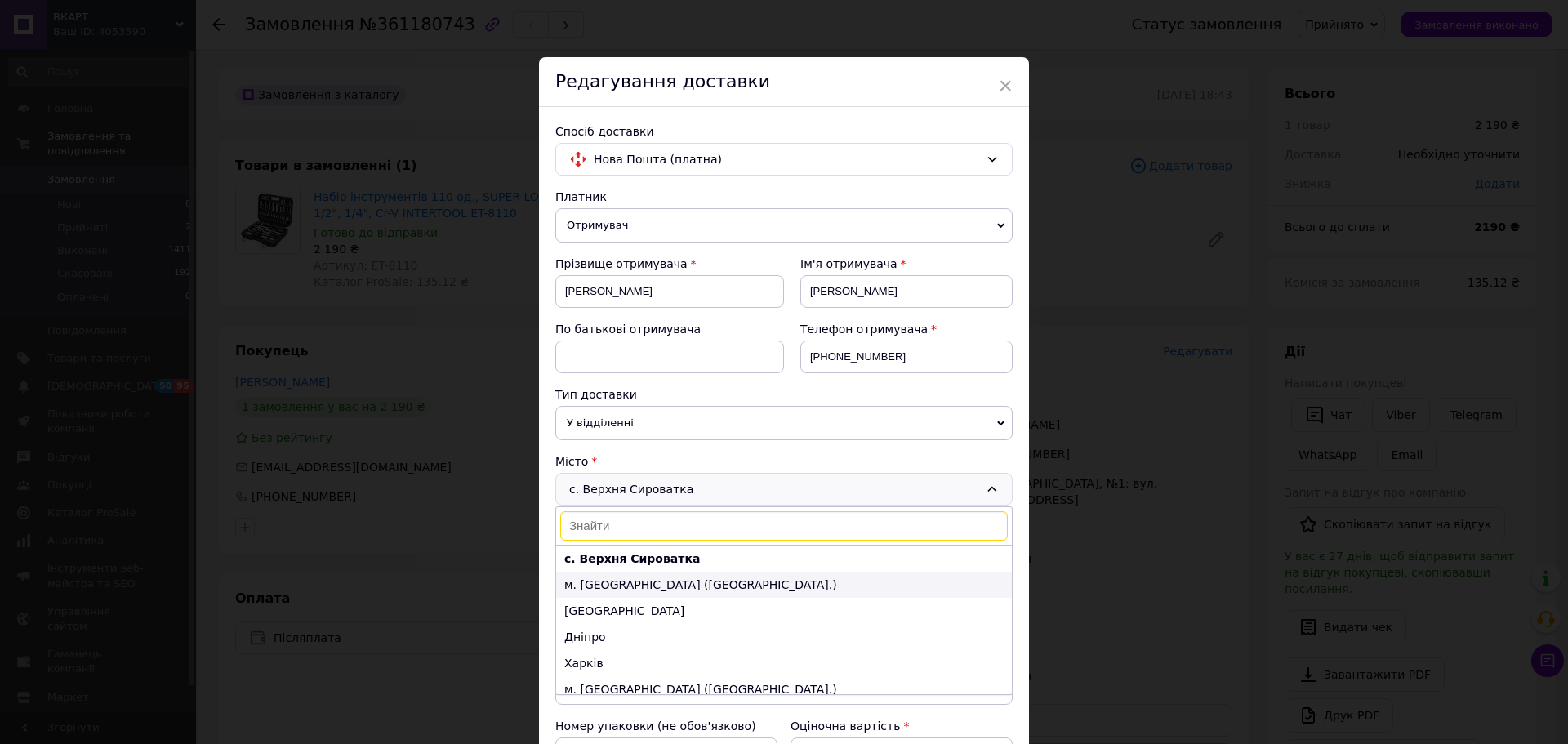
click at [588, 588] on li "м. Київ (Київська обл.)" at bounding box center [784, 585] width 456 height 26
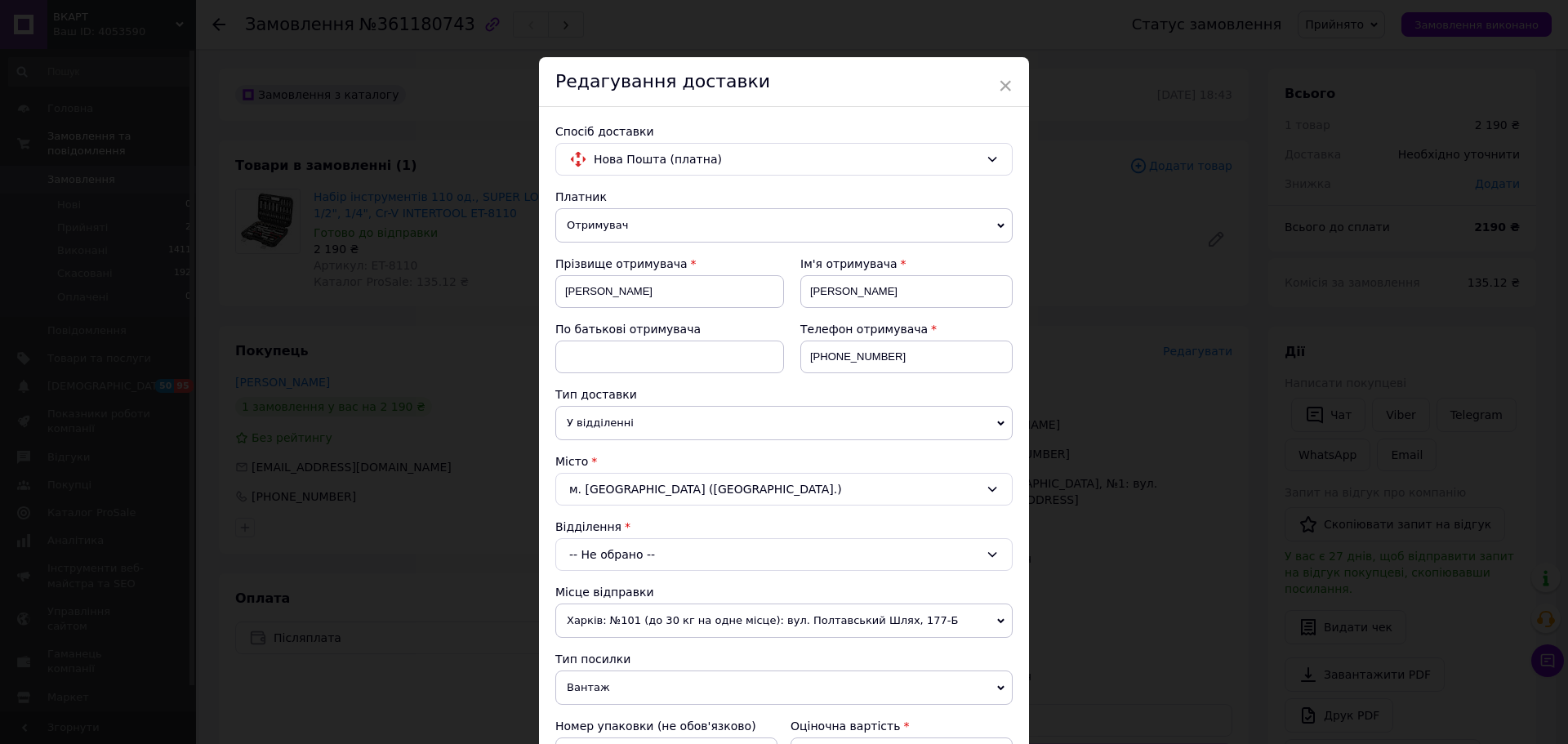
click at [613, 556] on div "-- Не обрано --" at bounding box center [784, 555] width 458 height 33
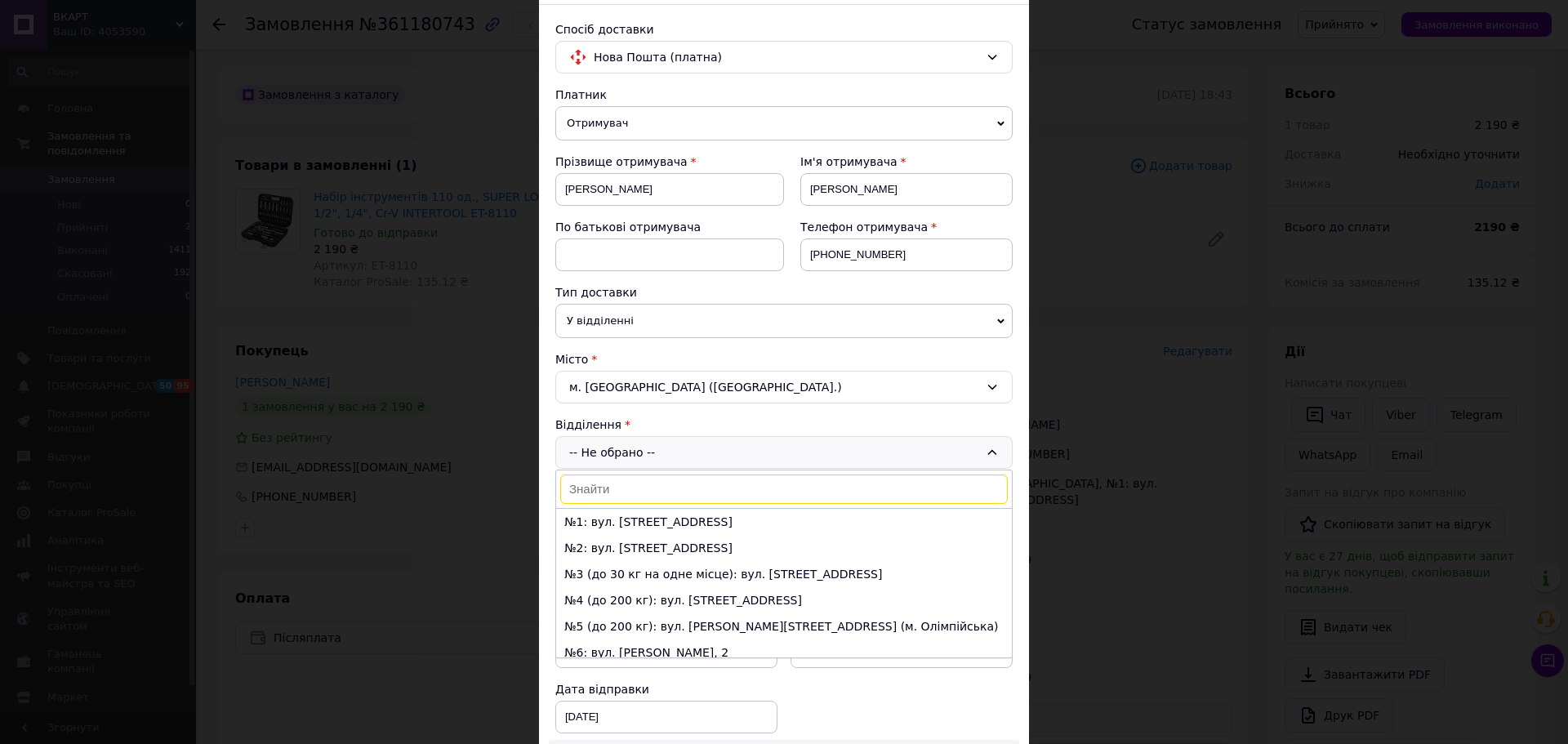
scroll to position [163, 0]
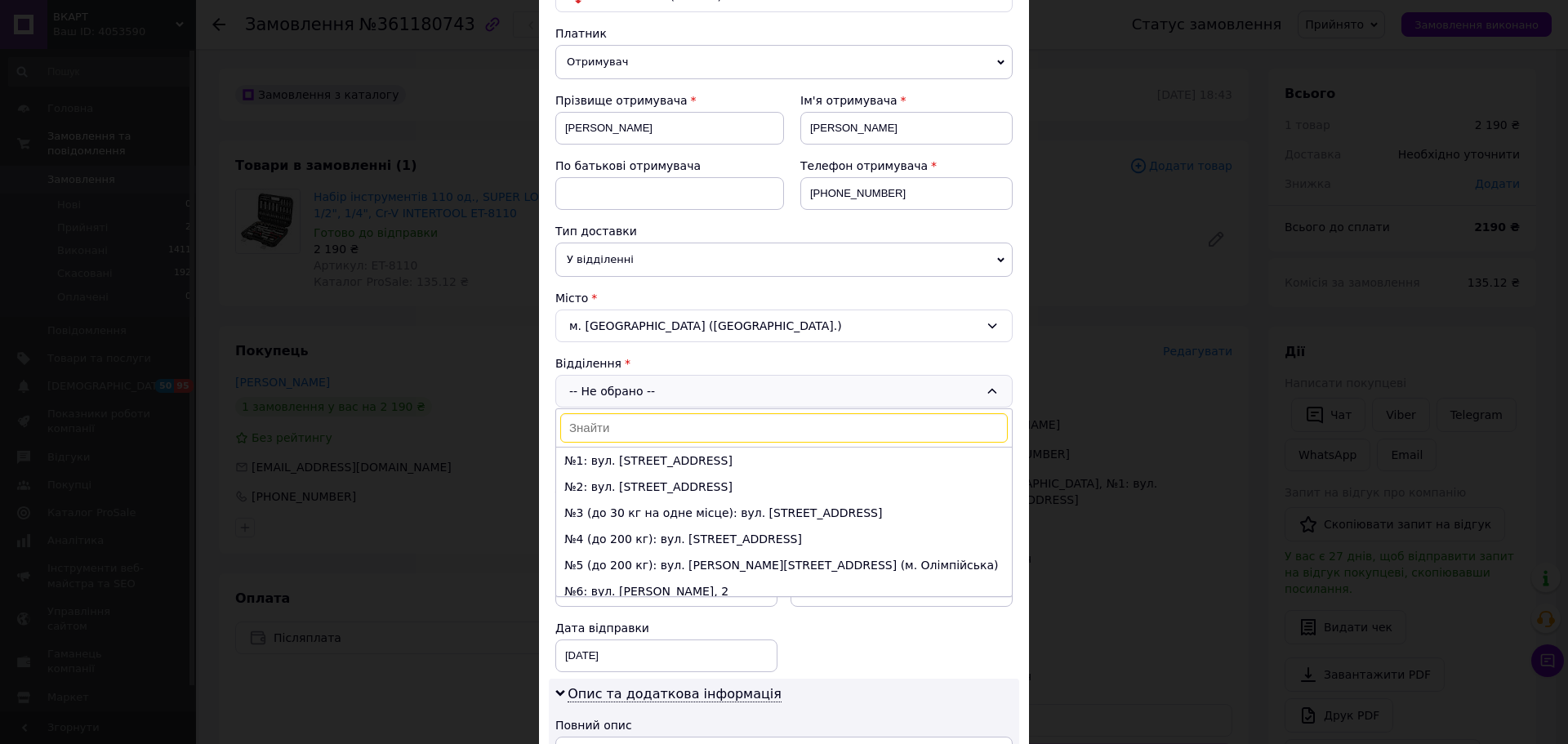
click at [613, 433] on input at bounding box center [784, 428] width 448 height 29
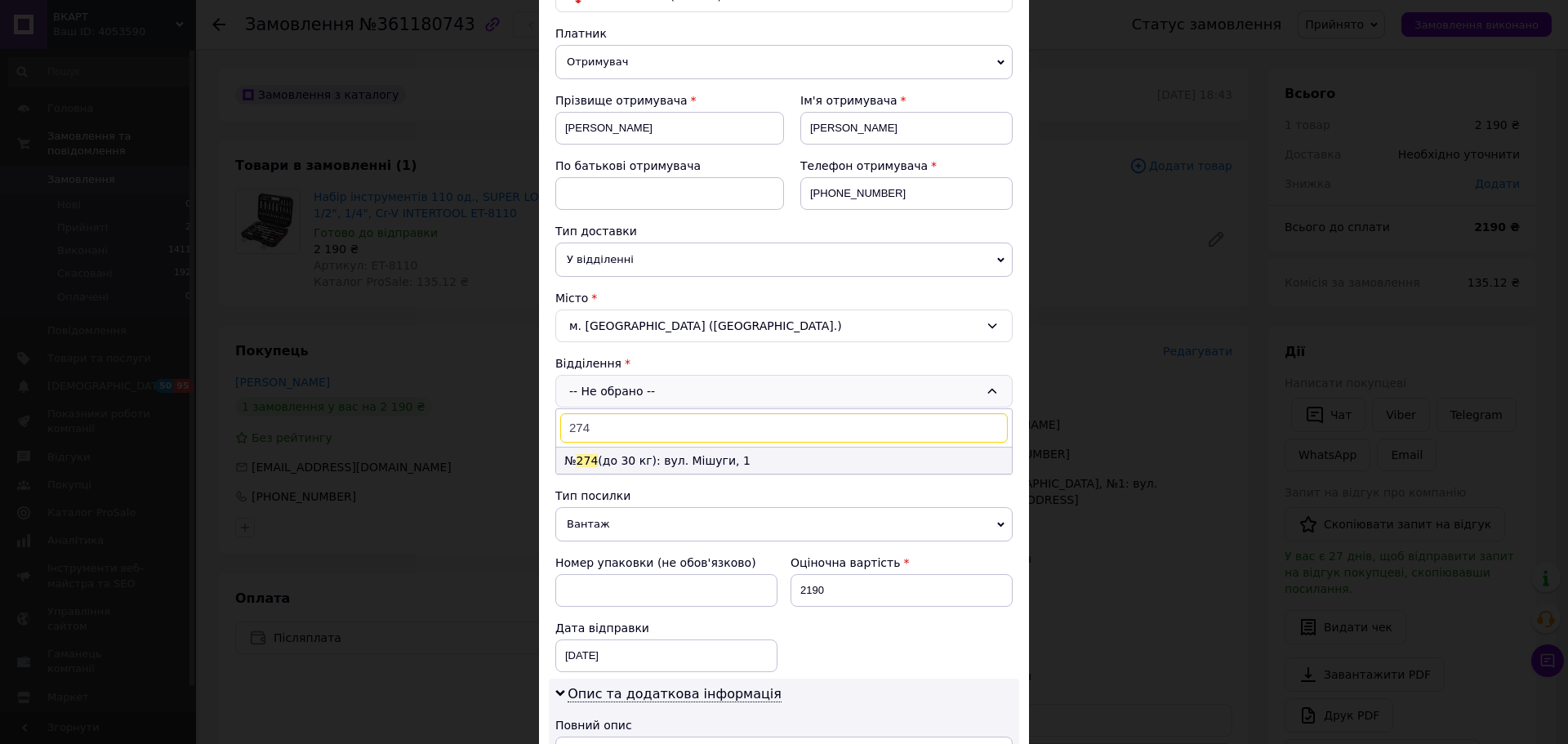
type input "274"
click at [634, 463] on li "№ 274 (до 30 кг): вул. Мішуги, 1" at bounding box center [784, 461] width 456 height 26
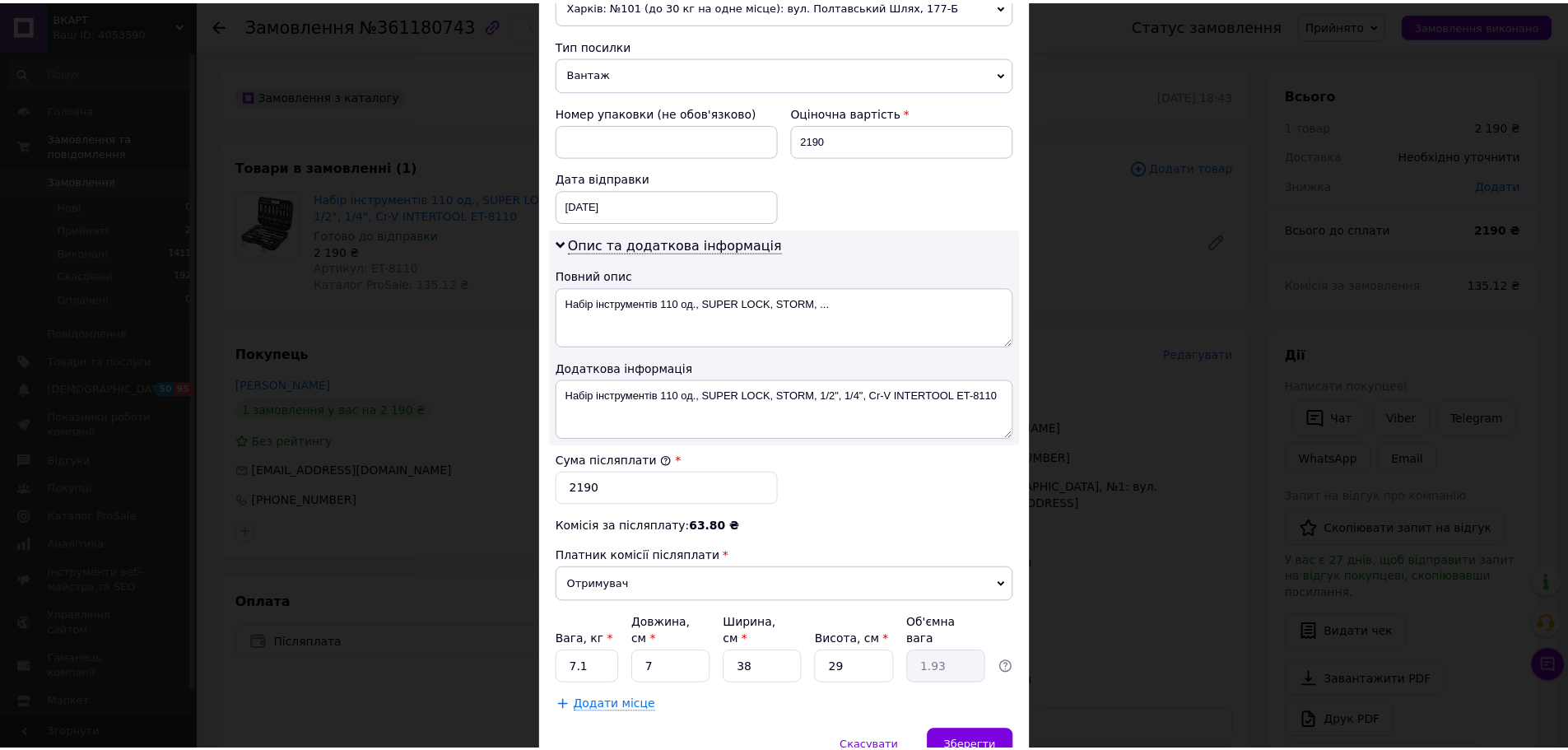
scroll to position [659, 0]
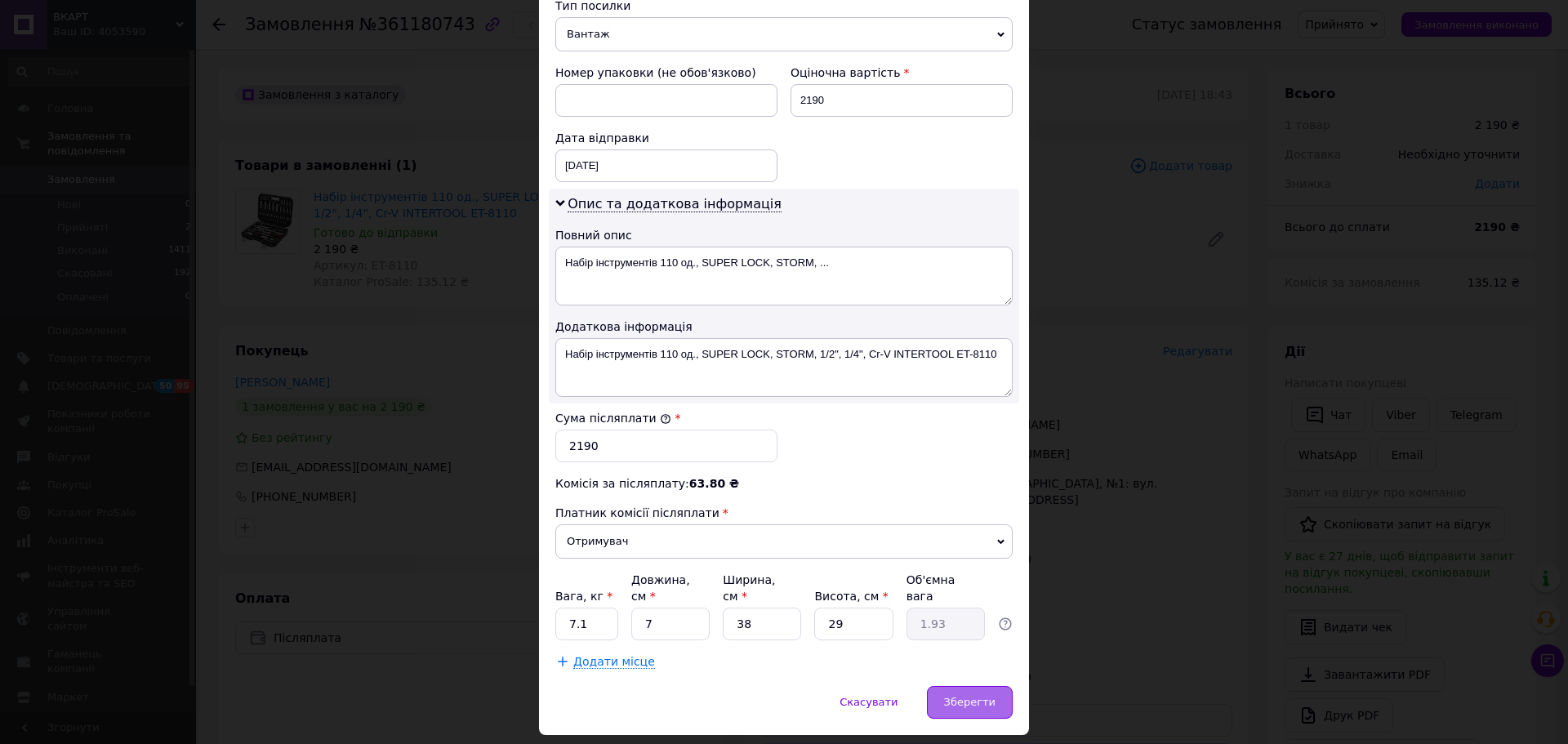
click at [969, 696] on span "Зберегти" at bounding box center [970, 702] width 51 height 13
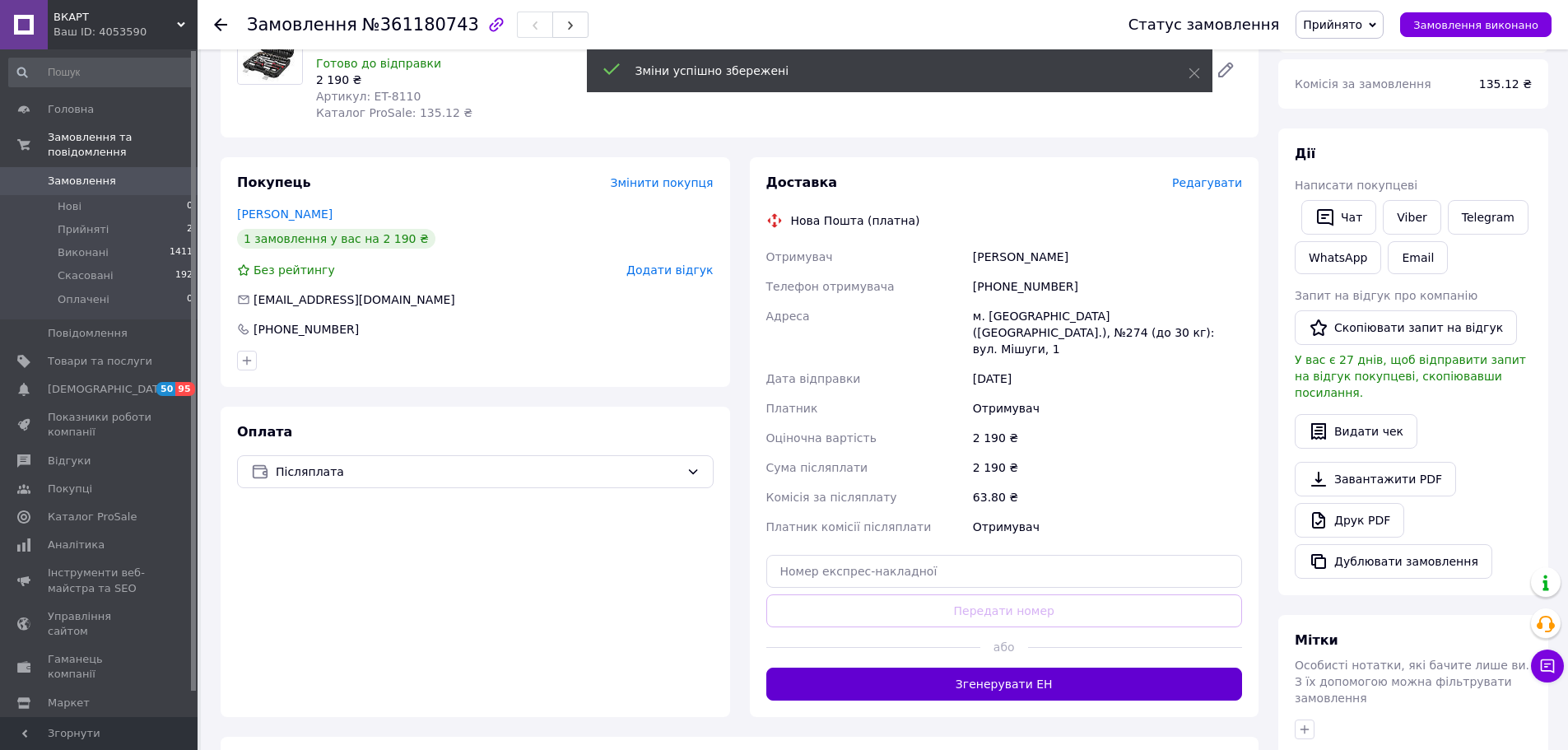
scroll to position [247, 0]
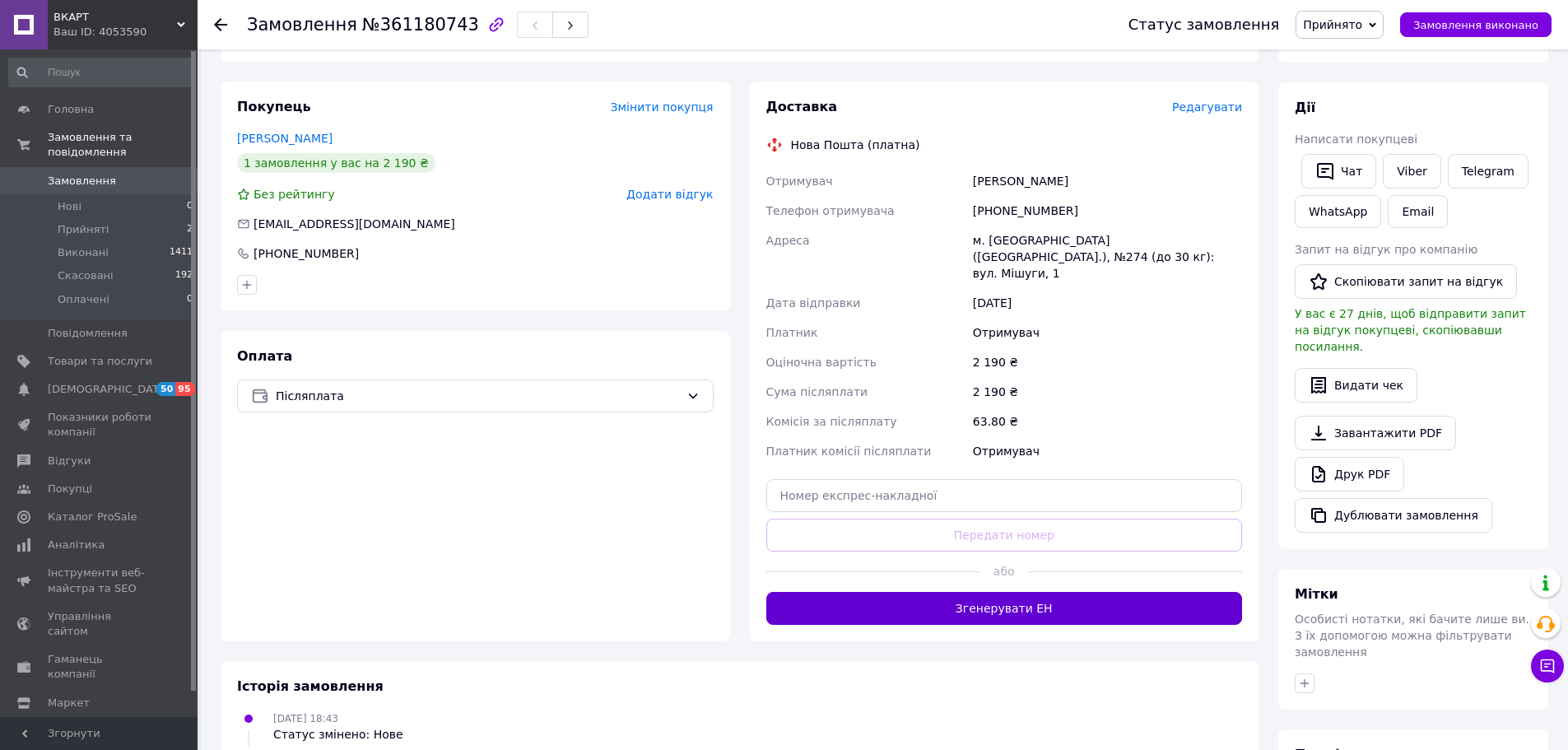
click at [1009, 594] on button "Згенерувати ЕН" at bounding box center [1005, 609] width 477 height 33
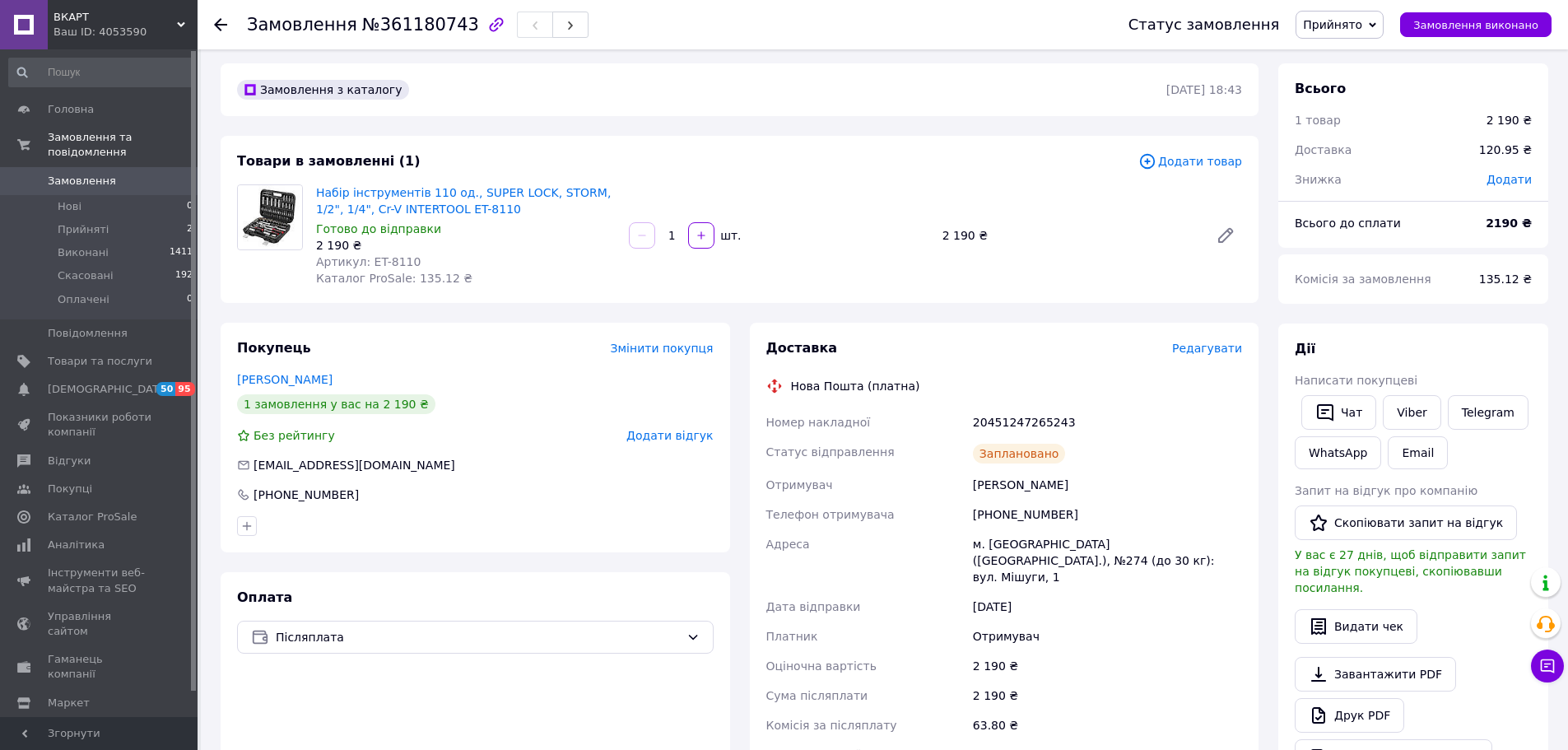
scroll to position [0, 0]
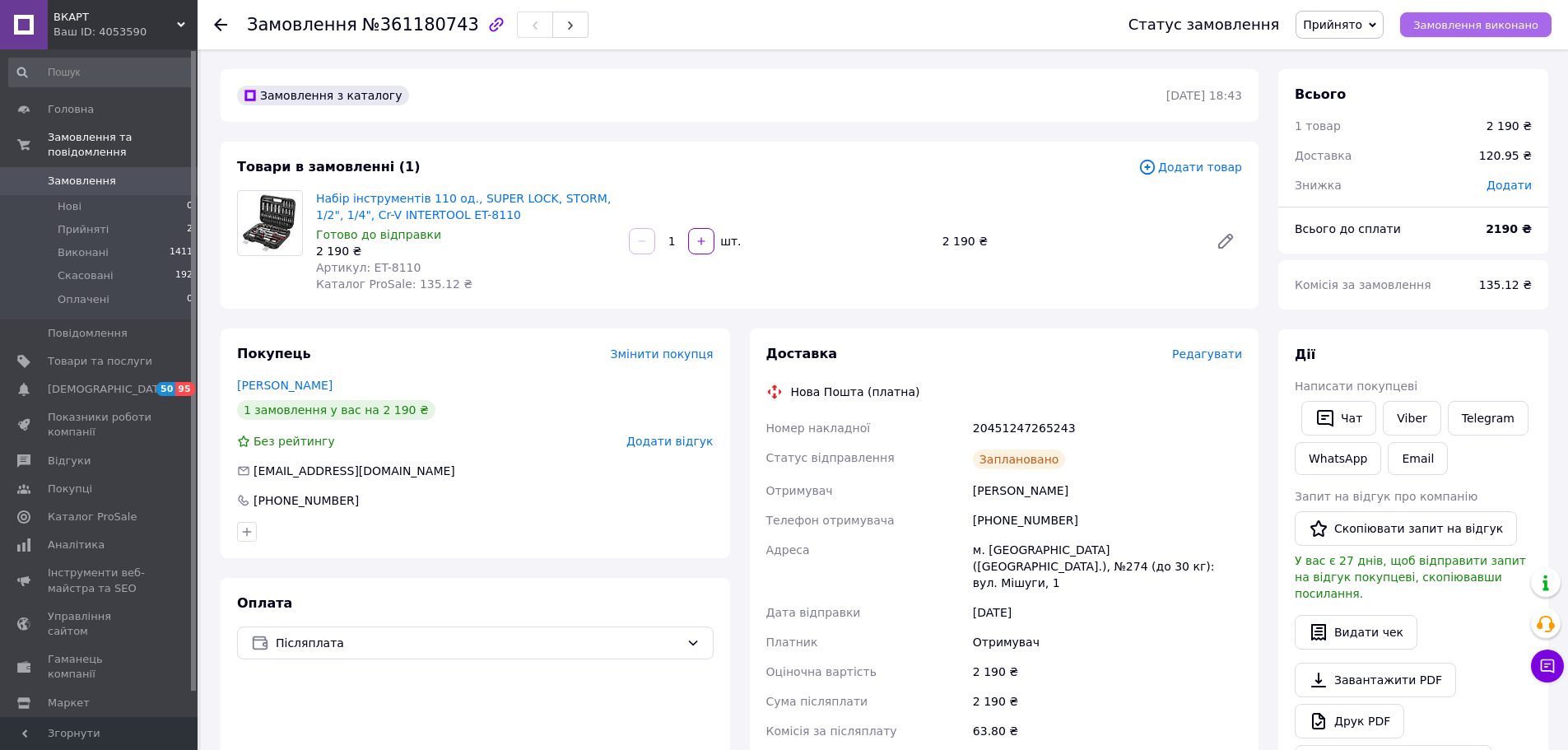
click at [1471, 28] on span "Замовлення виконано" at bounding box center [1476, 24] width 125 height 13
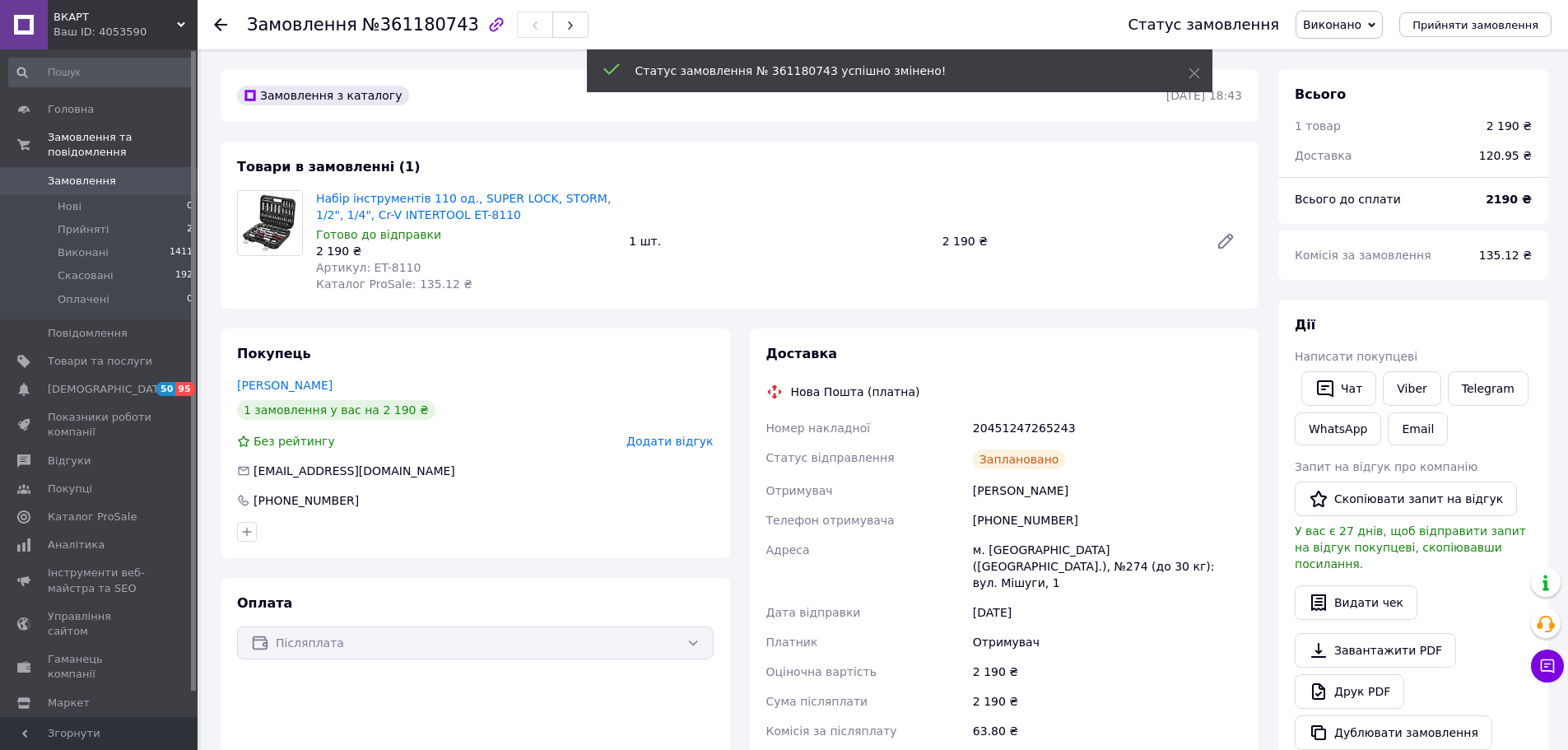
click at [82, 222] on span "Прийняті" at bounding box center [83, 229] width 51 height 15
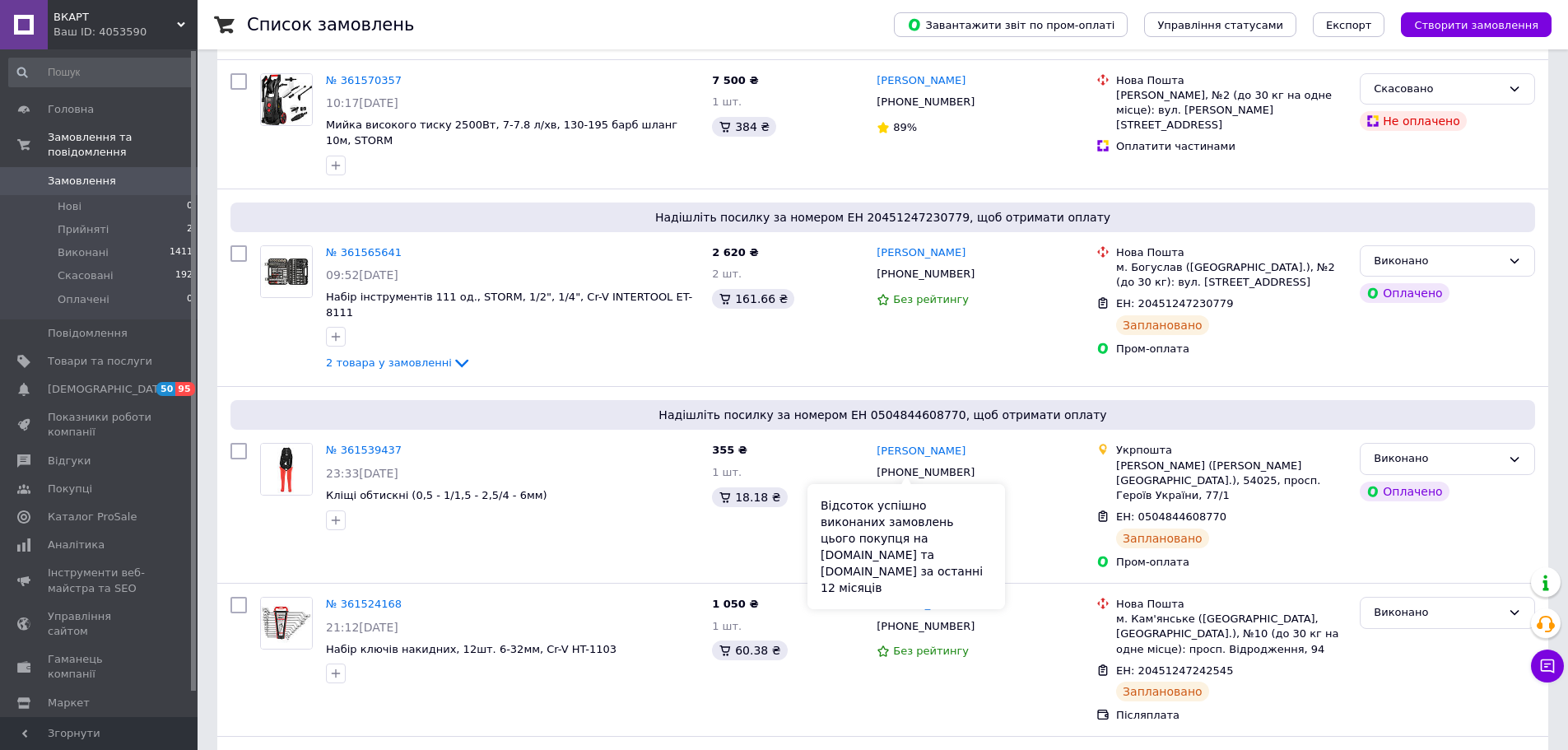
scroll to position [330, 0]
